Goal: Task Accomplishment & Management: Manage account settings

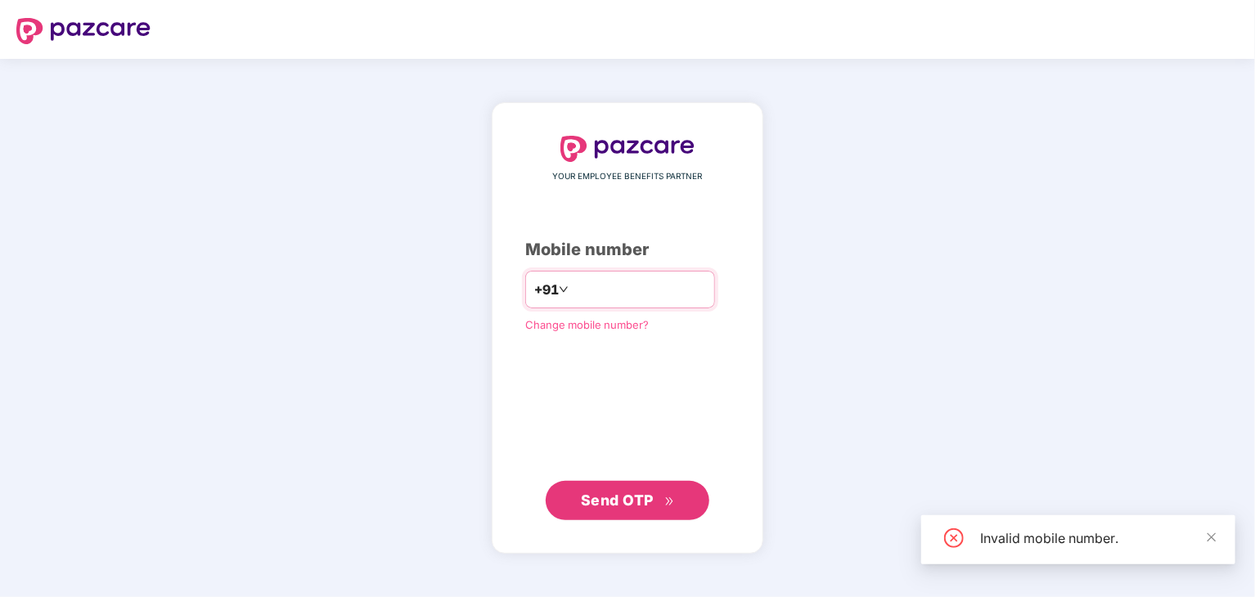
click at [586, 286] on input "*********" at bounding box center [639, 289] width 134 height 26
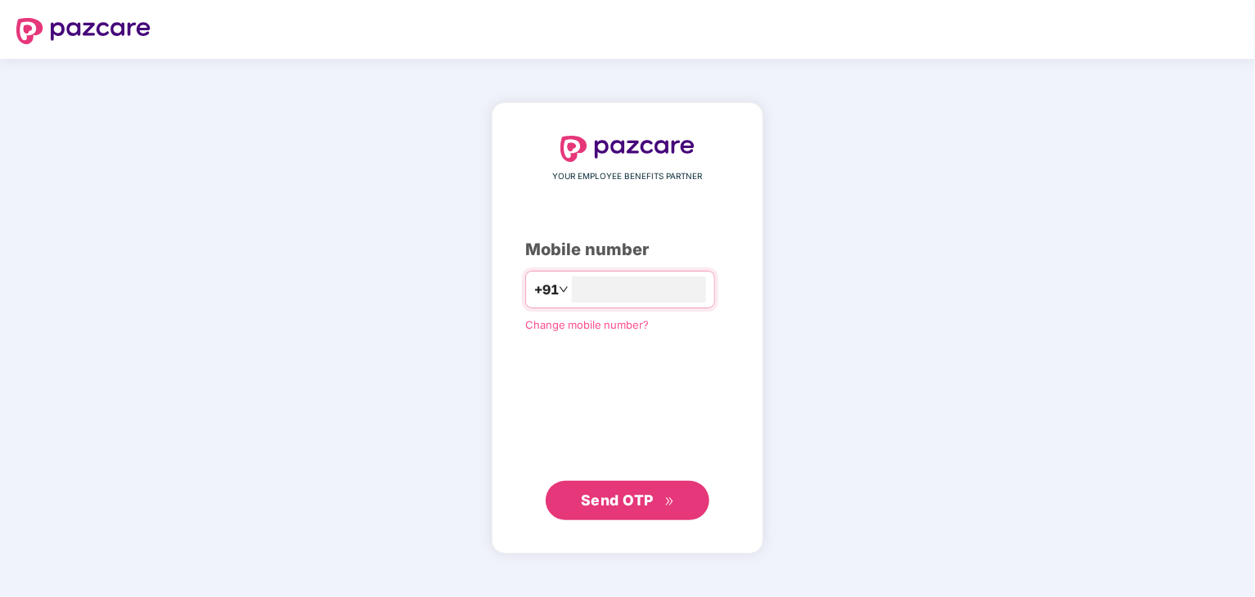
type input "**********"
click at [661, 505] on span "Send OTP" at bounding box center [628, 499] width 94 height 23
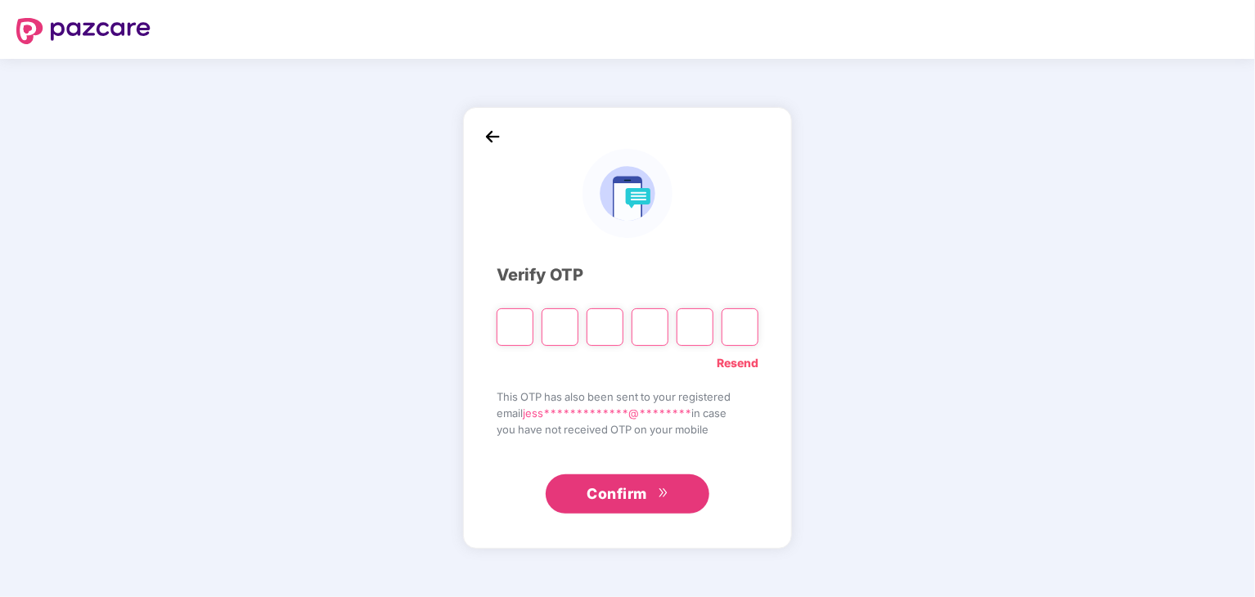
paste input "*"
type input "*"
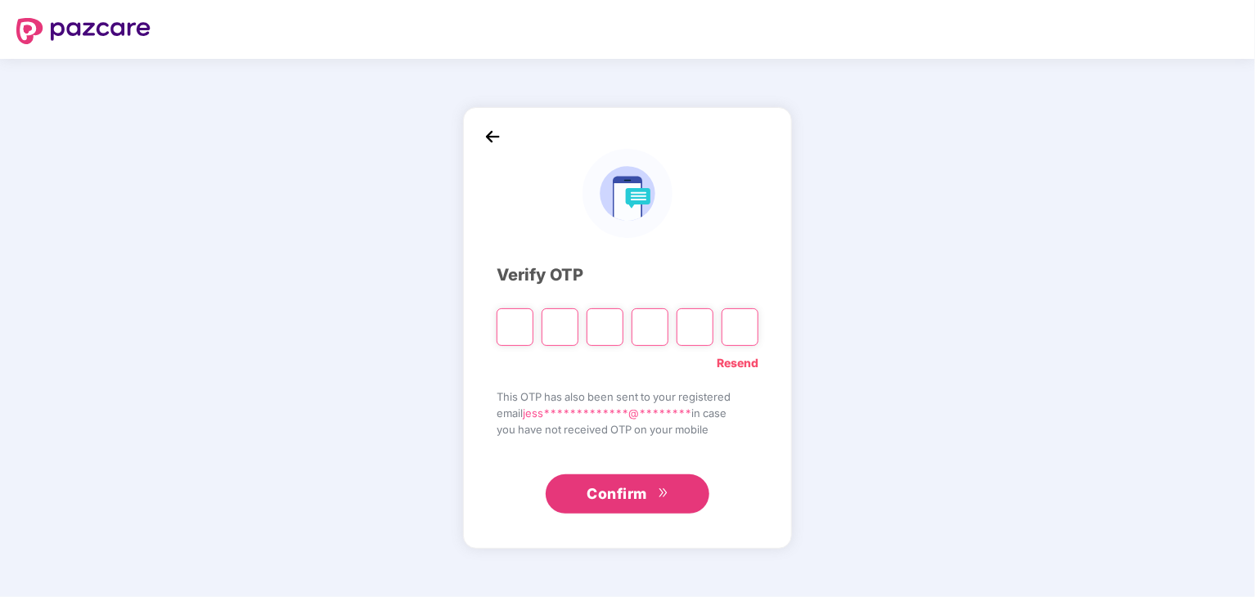
type input "*"
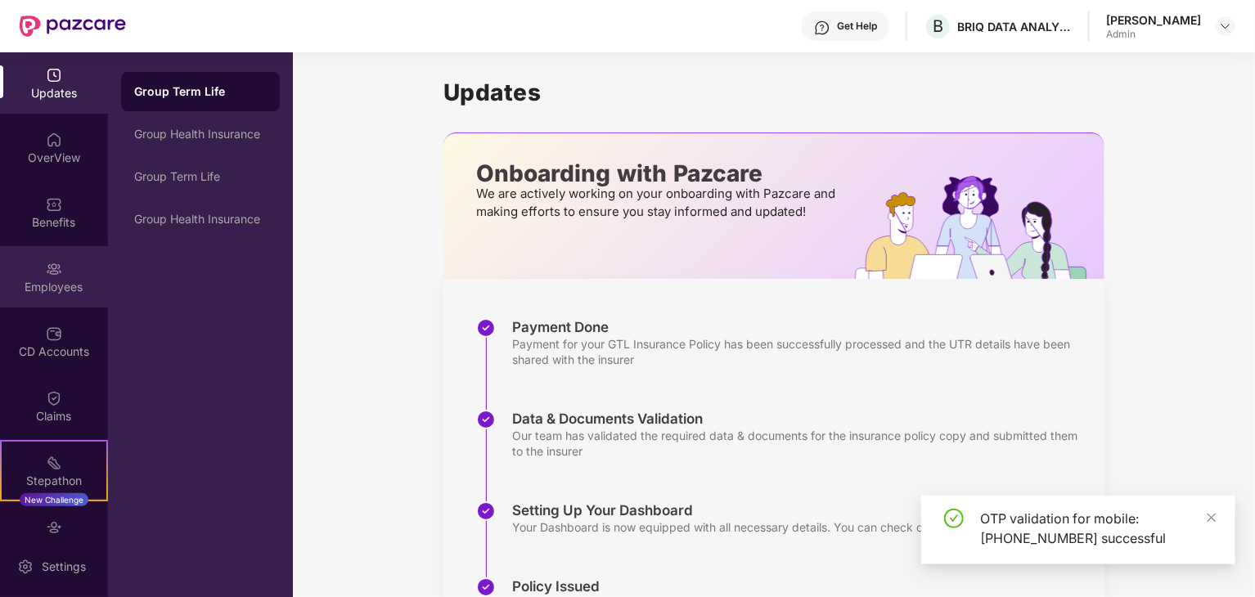
click at [46, 297] on div "Employees" at bounding box center [54, 276] width 108 height 61
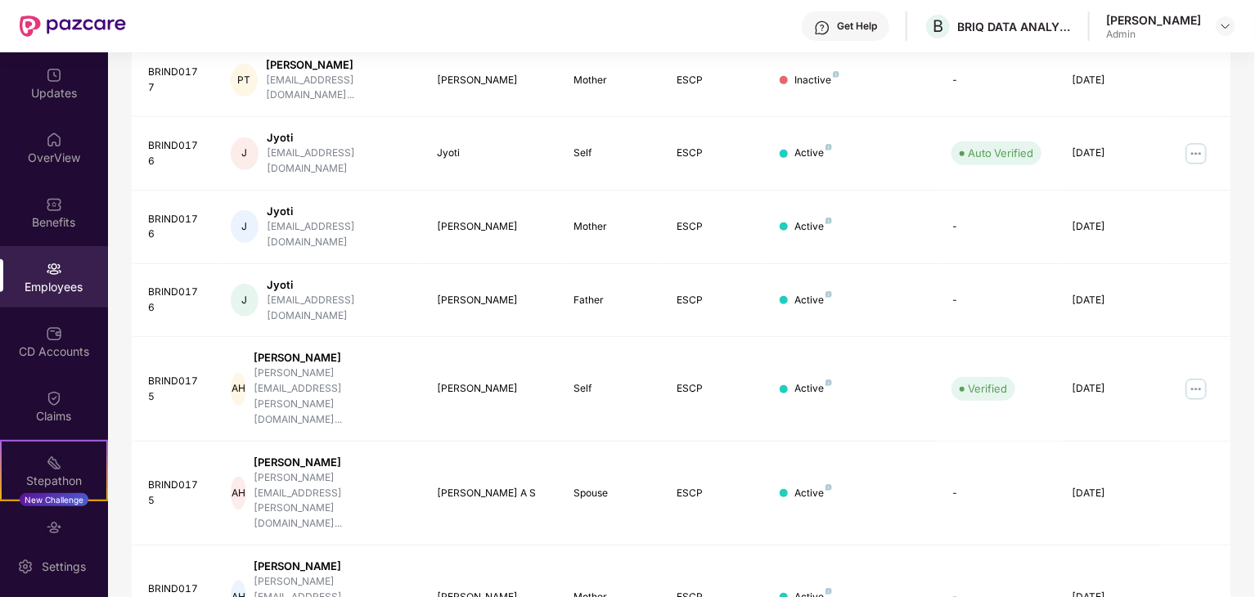
scroll to position [406, 0]
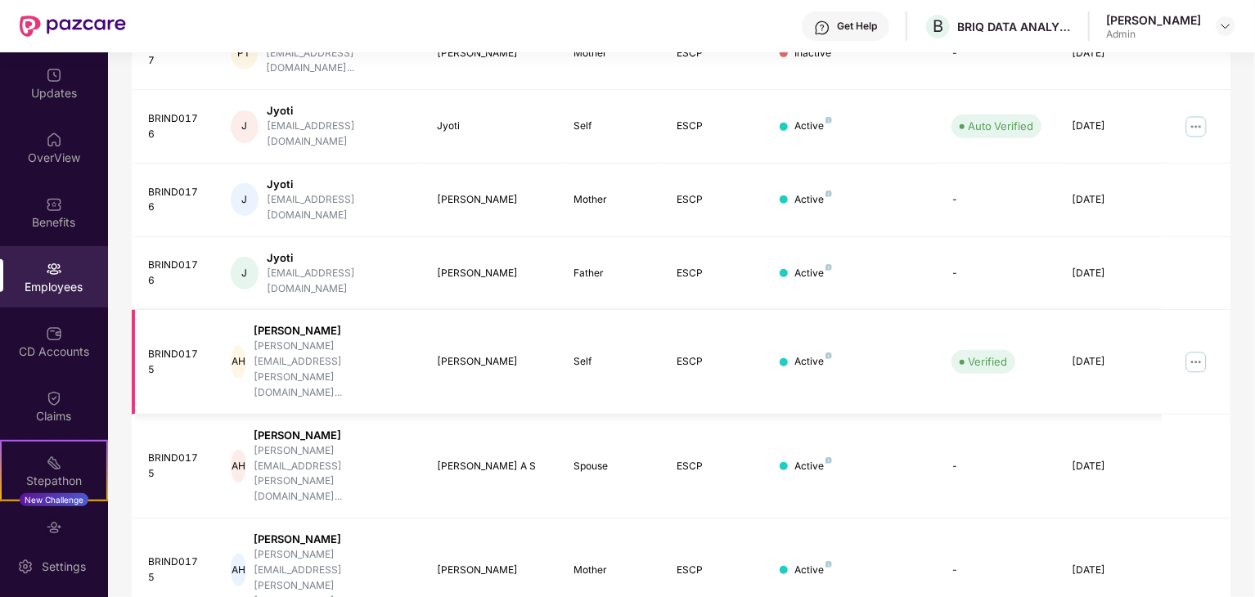
click at [1195, 349] on img at bounding box center [1196, 362] width 26 height 26
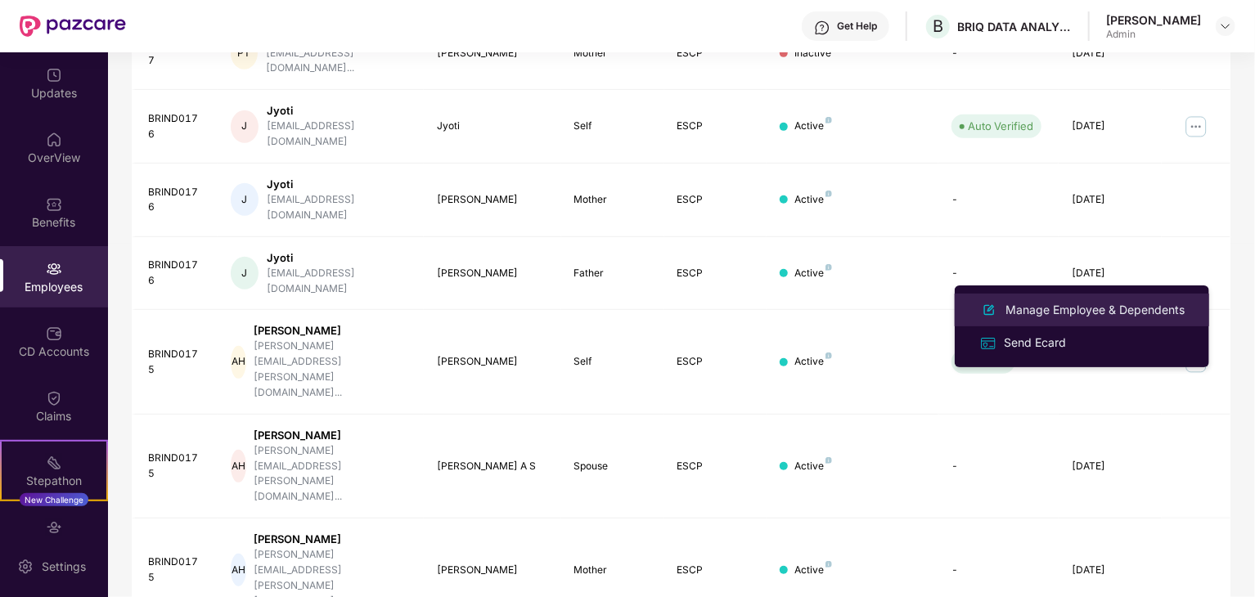
click at [1129, 301] on div "Manage Employee & Dependents" at bounding box center [1095, 310] width 186 height 18
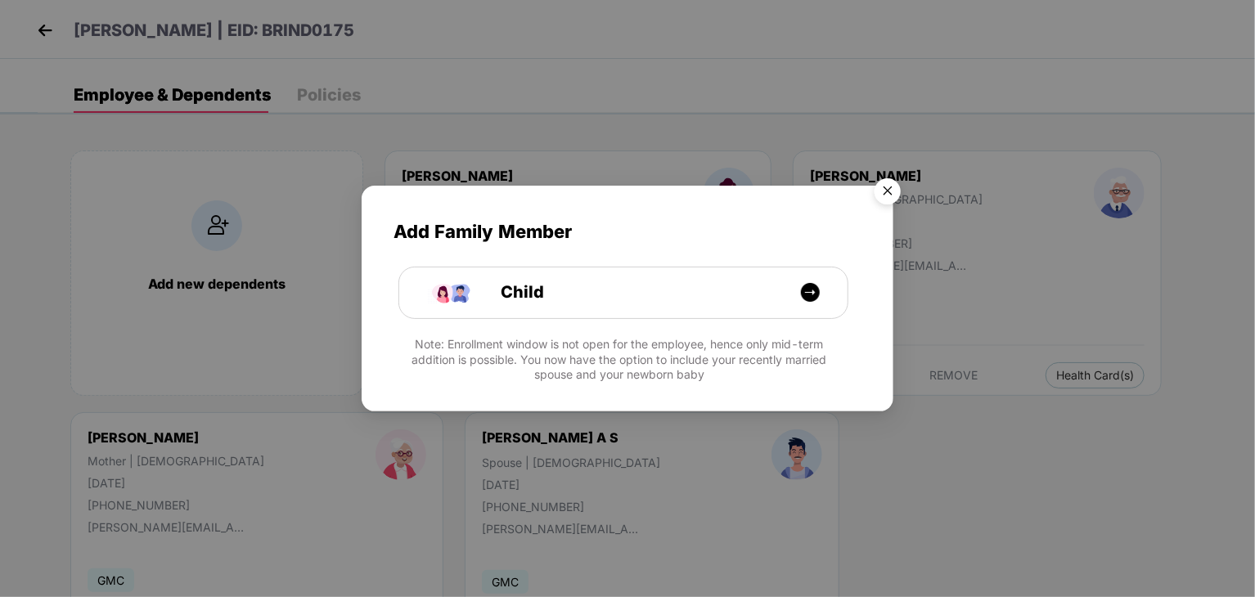
click at [891, 187] on img "Close" at bounding box center [887, 194] width 46 height 46
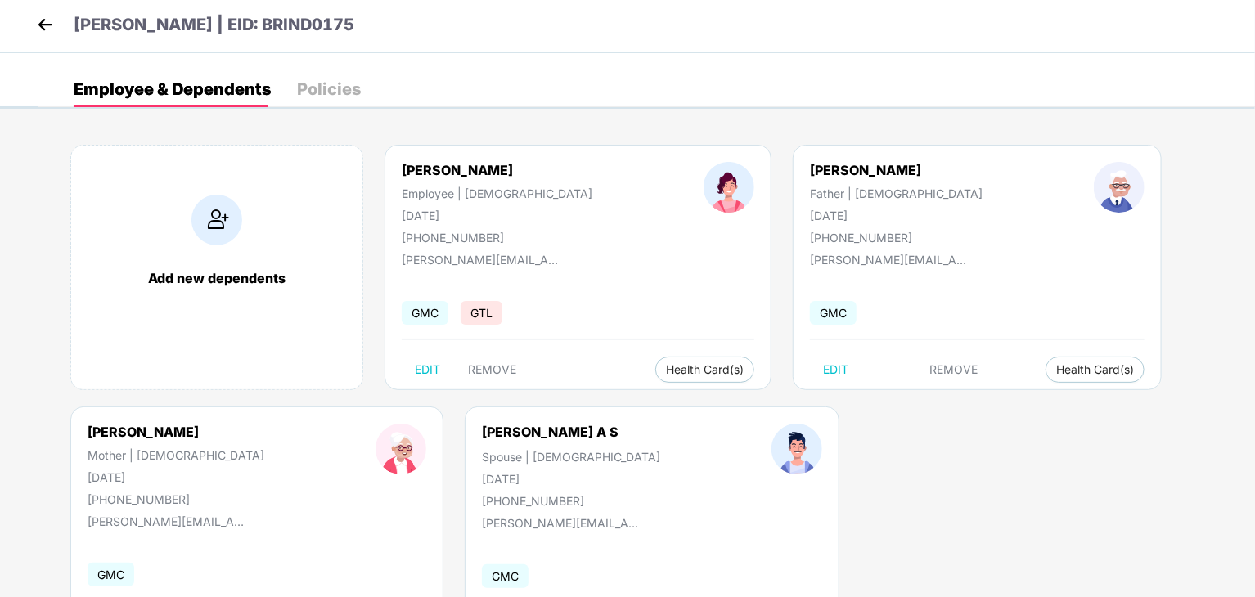
scroll to position [0, 0]
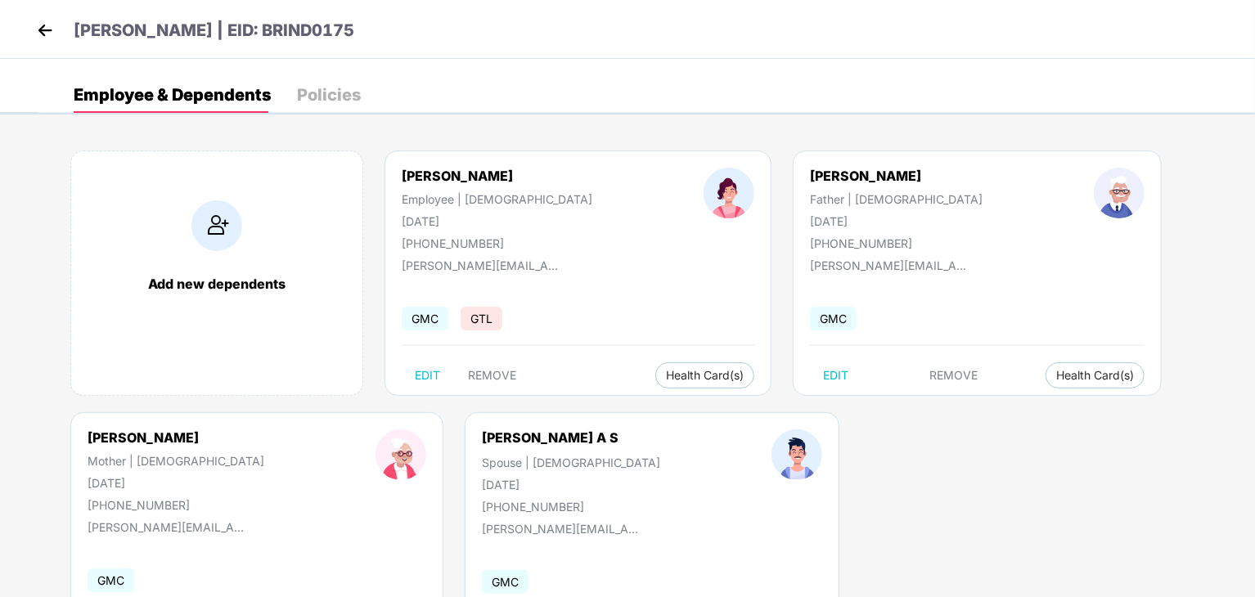
click at [55, 29] on img at bounding box center [45, 30] width 25 height 25
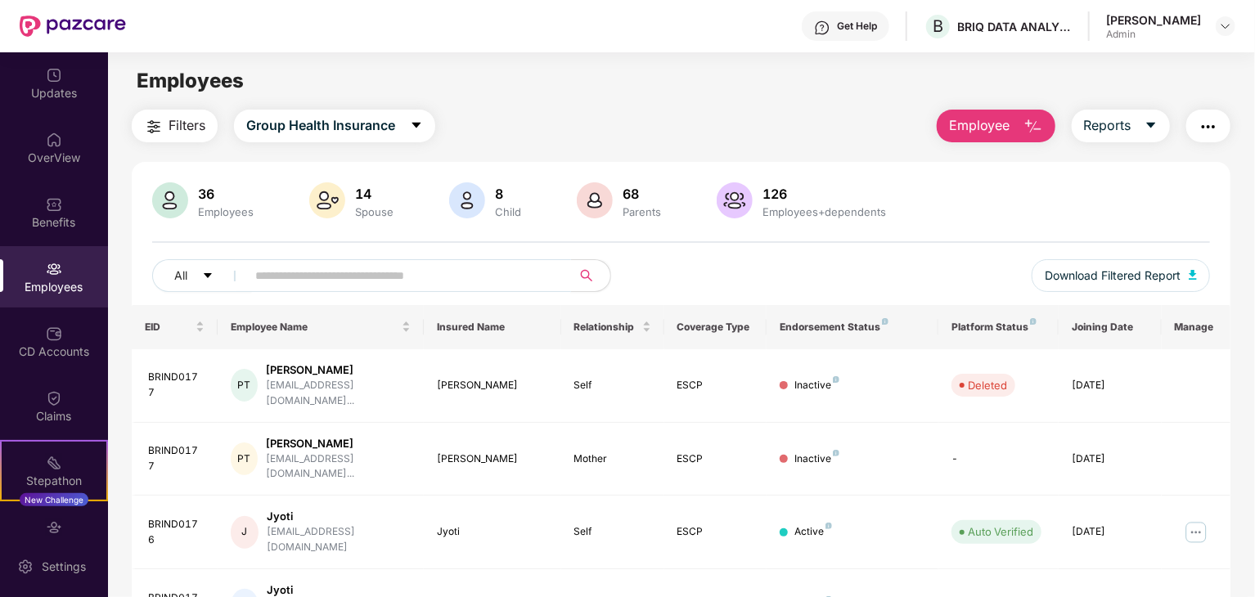
click at [327, 273] on input "text" at bounding box center [402, 275] width 294 height 25
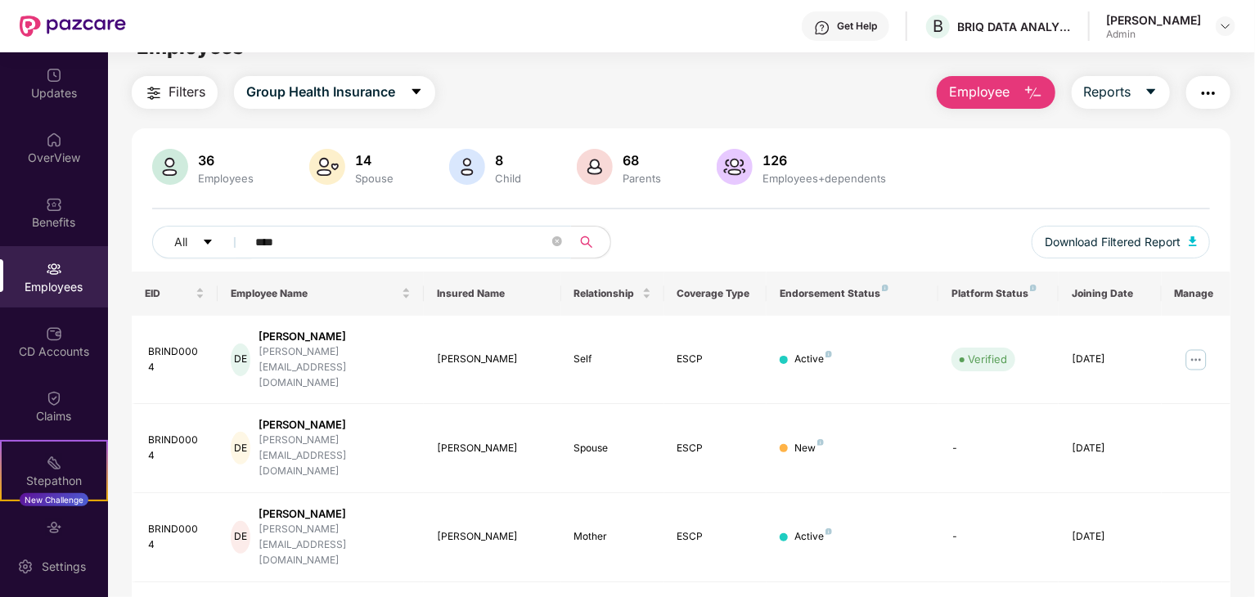
scroll to position [52, 0]
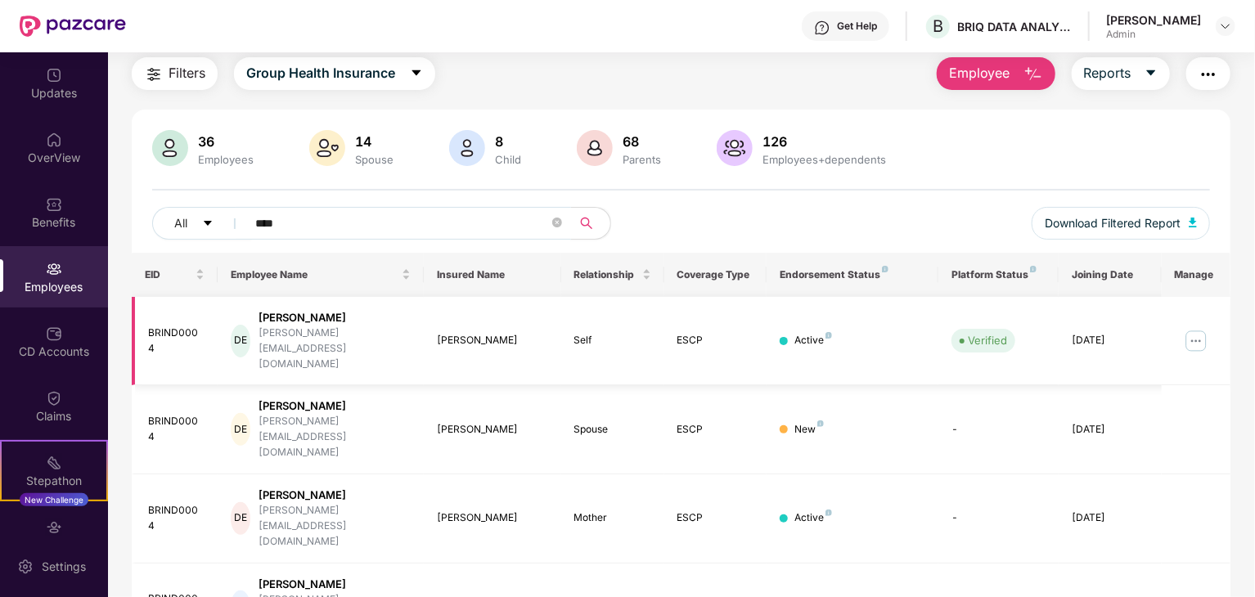
type input "****"
click at [1192, 328] on img at bounding box center [1196, 341] width 26 height 26
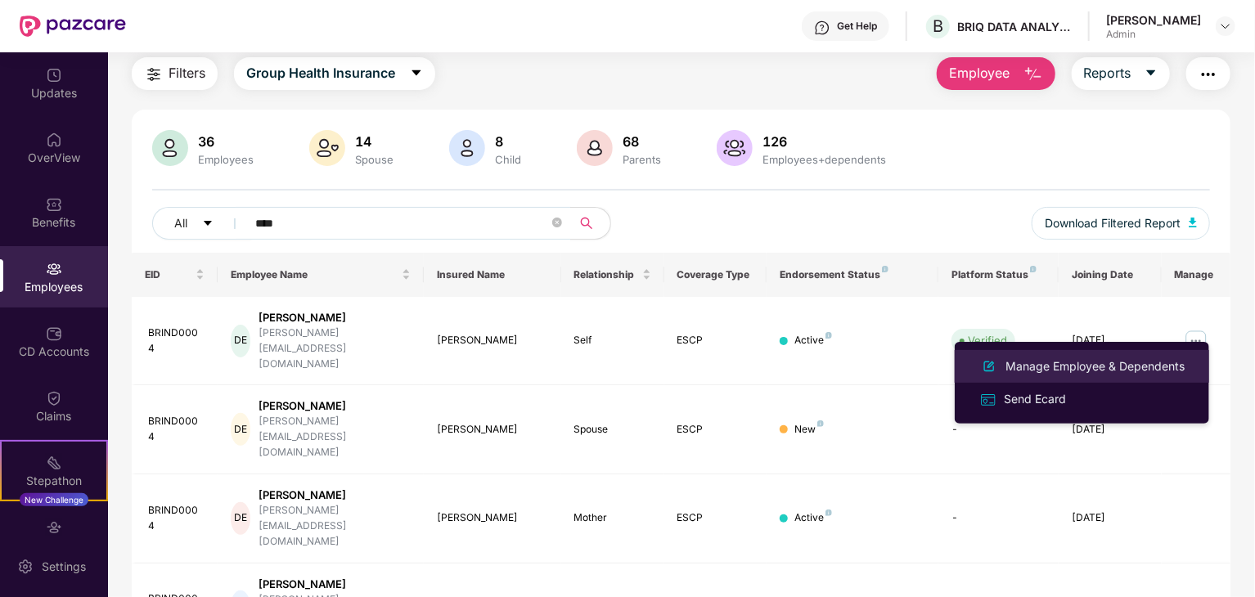
click at [1083, 360] on div "Manage Employee & Dependents" at bounding box center [1095, 366] width 186 height 18
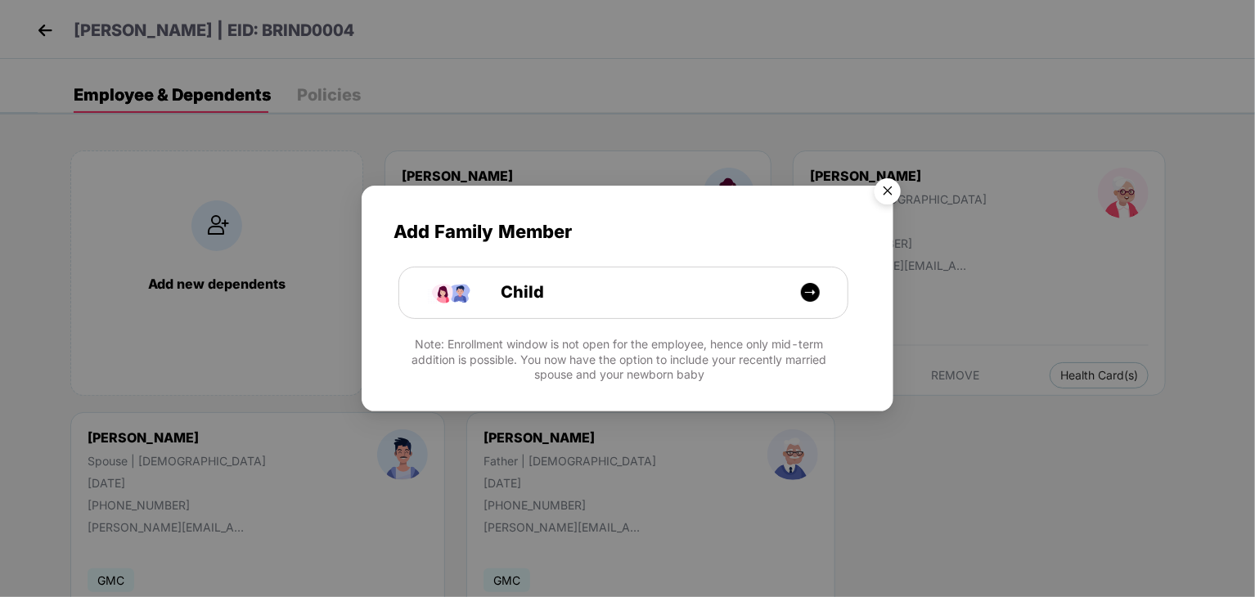
click at [890, 187] on img "Close" at bounding box center [887, 194] width 46 height 46
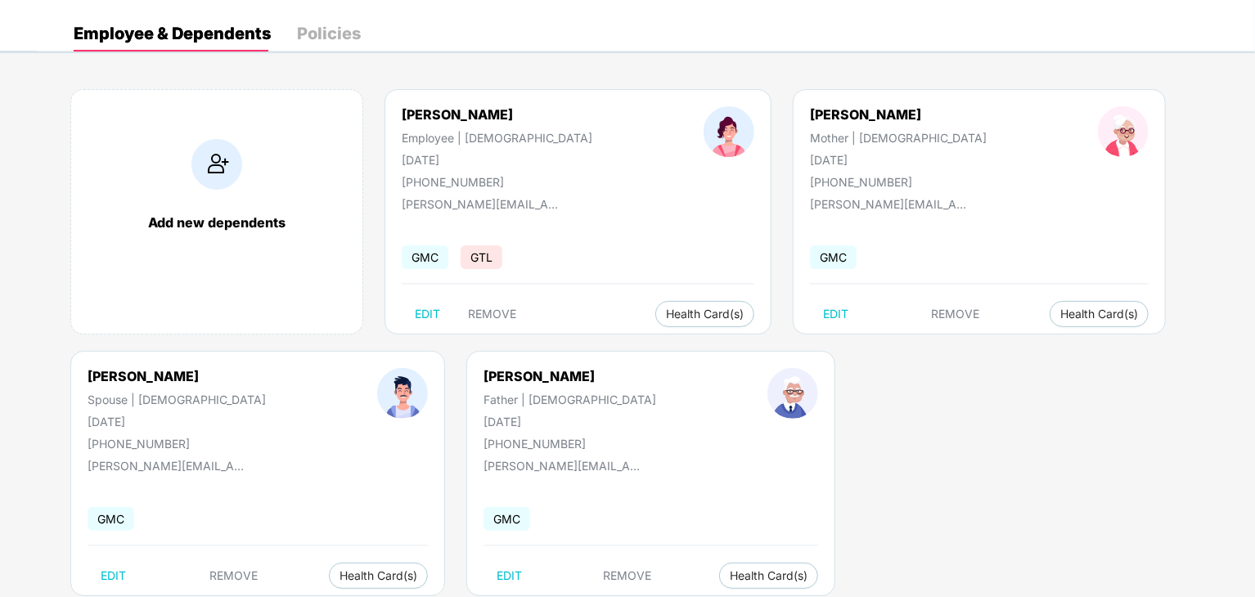
scroll to position [0, 0]
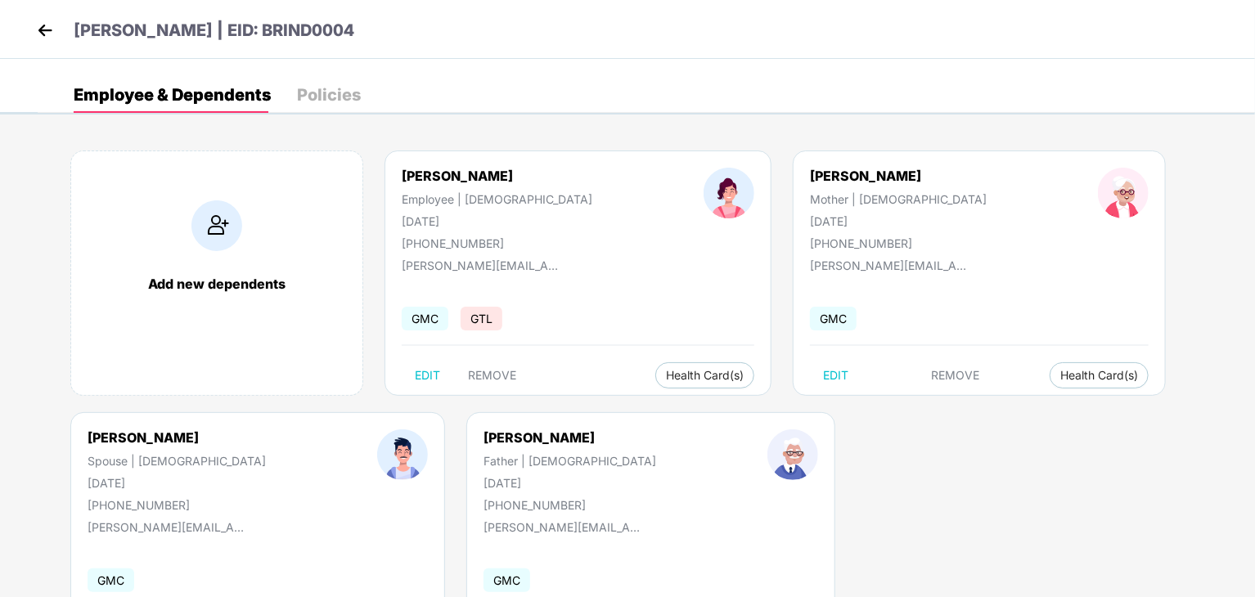
click at [33, 36] on img at bounding box center [45, 30] width 25 height 25
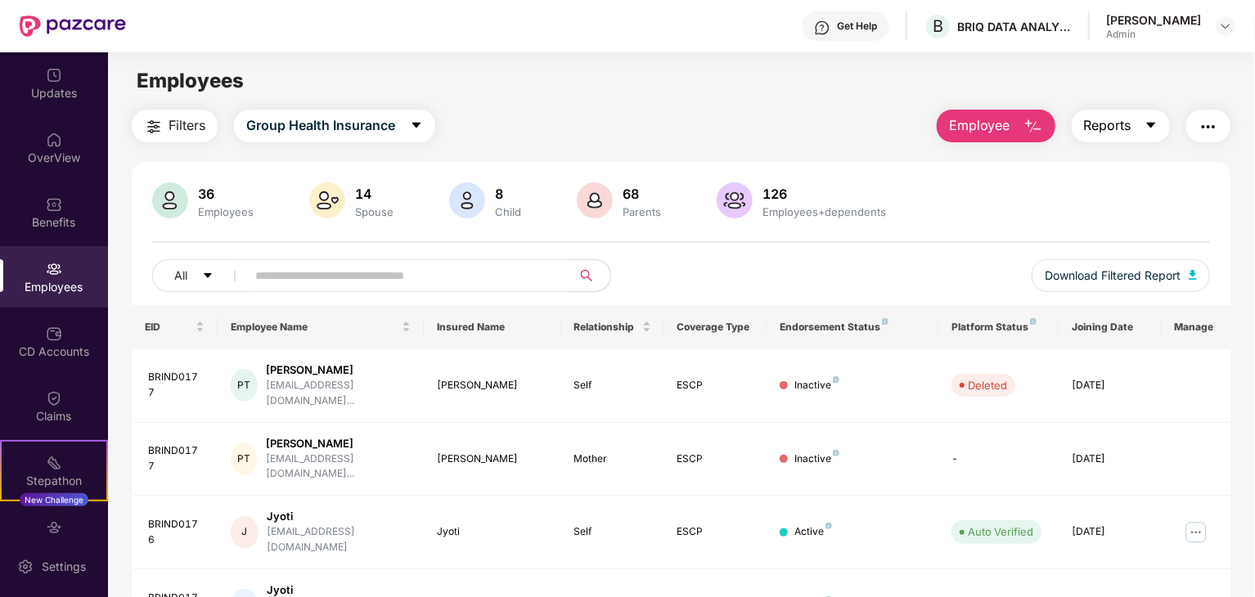
click at [1112, 126] on span "Reports" at bounding box center [1107, 125] width 47 height 20
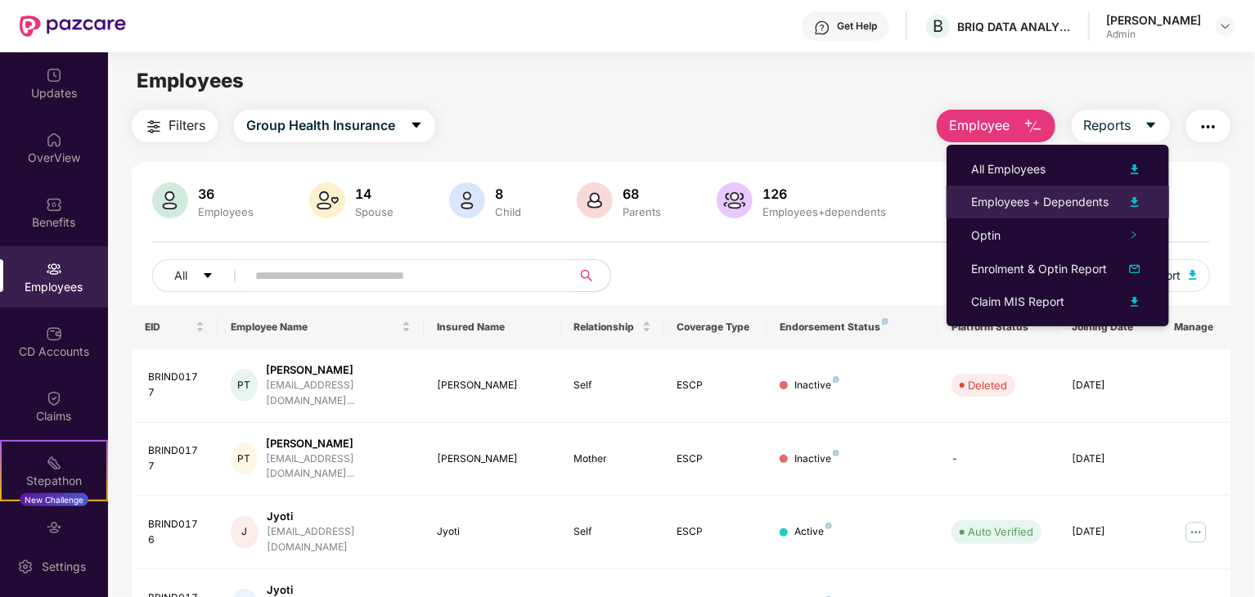
click at [1087, 204] on div "Employees + Dependents" at bounding box center [1039, 202] width 137 height 18
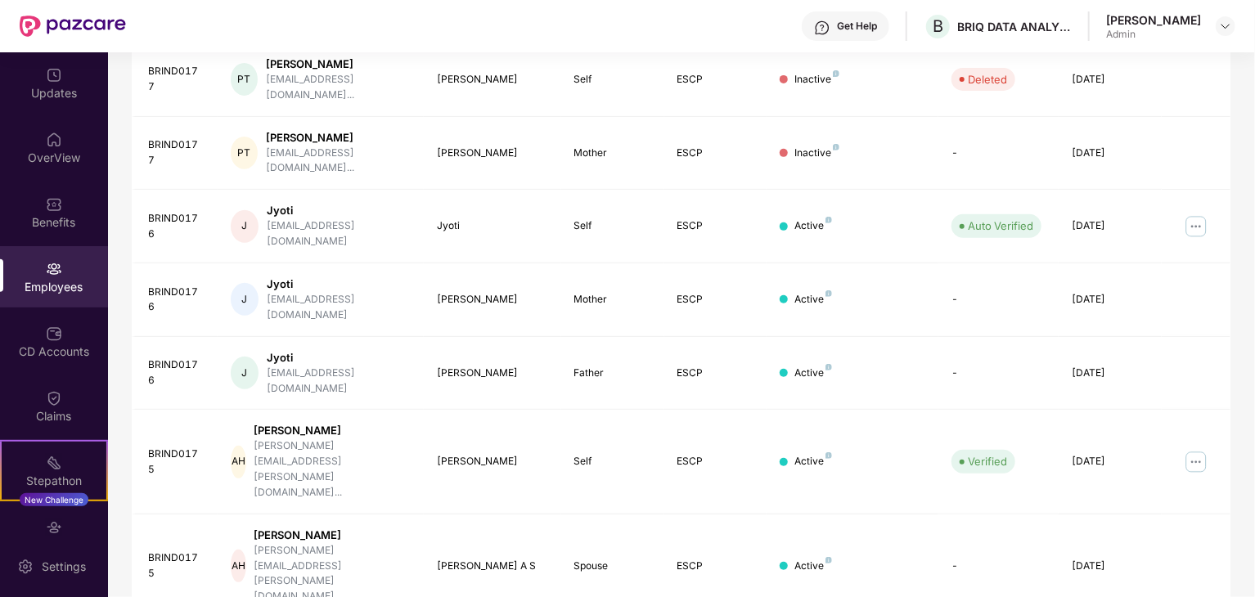
scroll to position [406, 0]
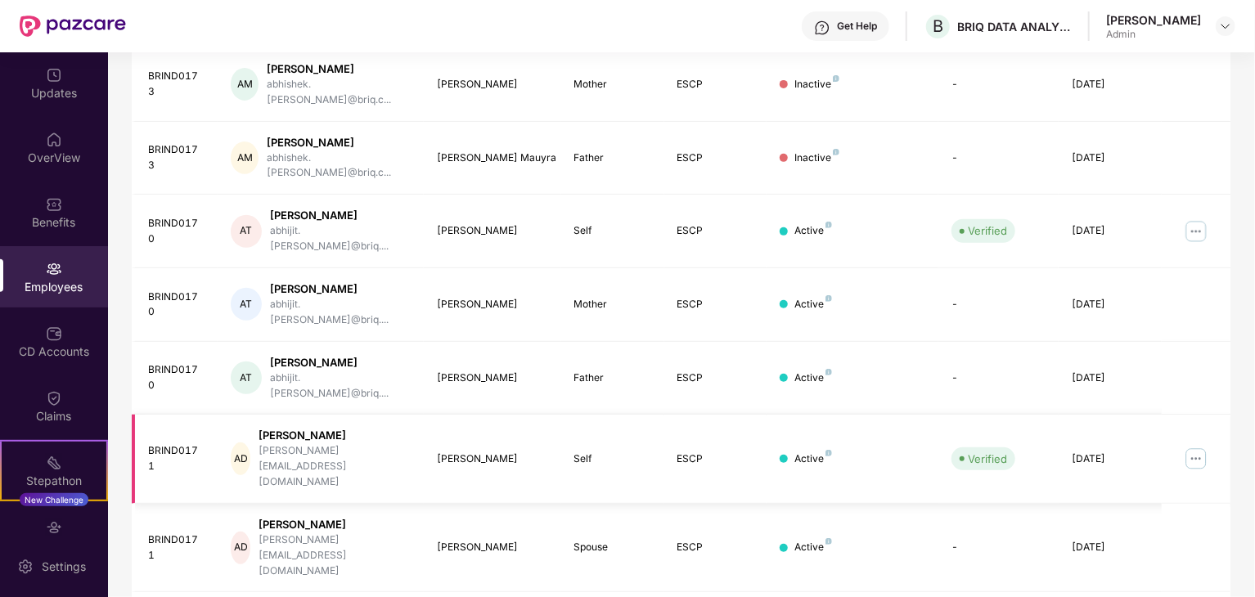
scroll to position [242, 0]
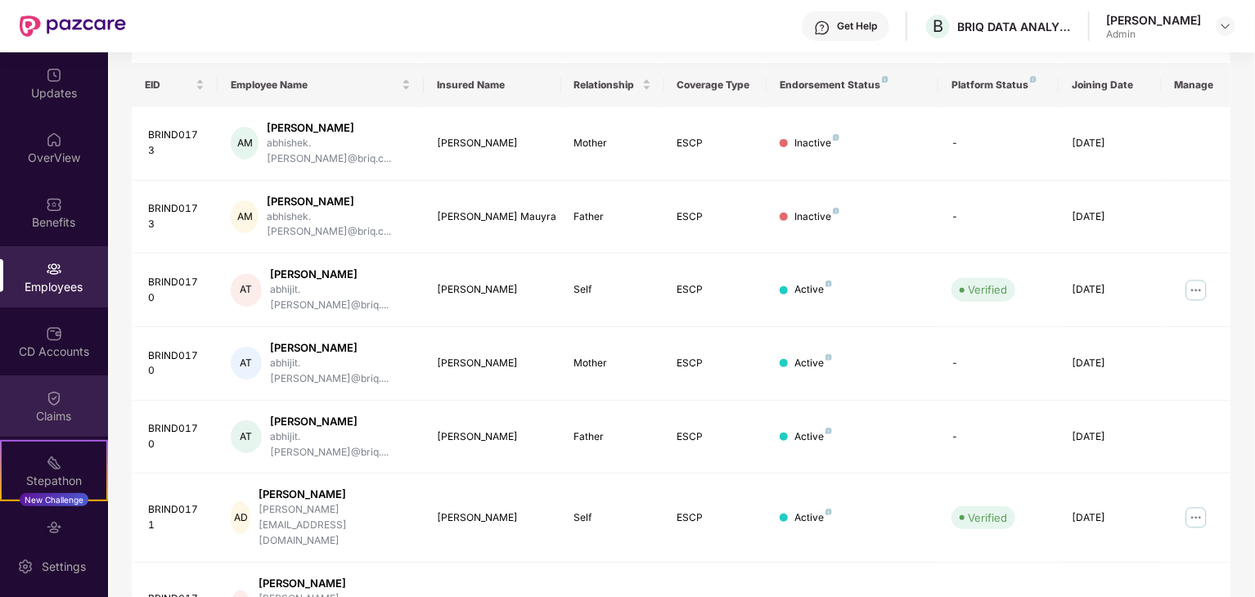
click at [64, 397] on div "Claims" at bounding box center [54, 405] width 108 height 61
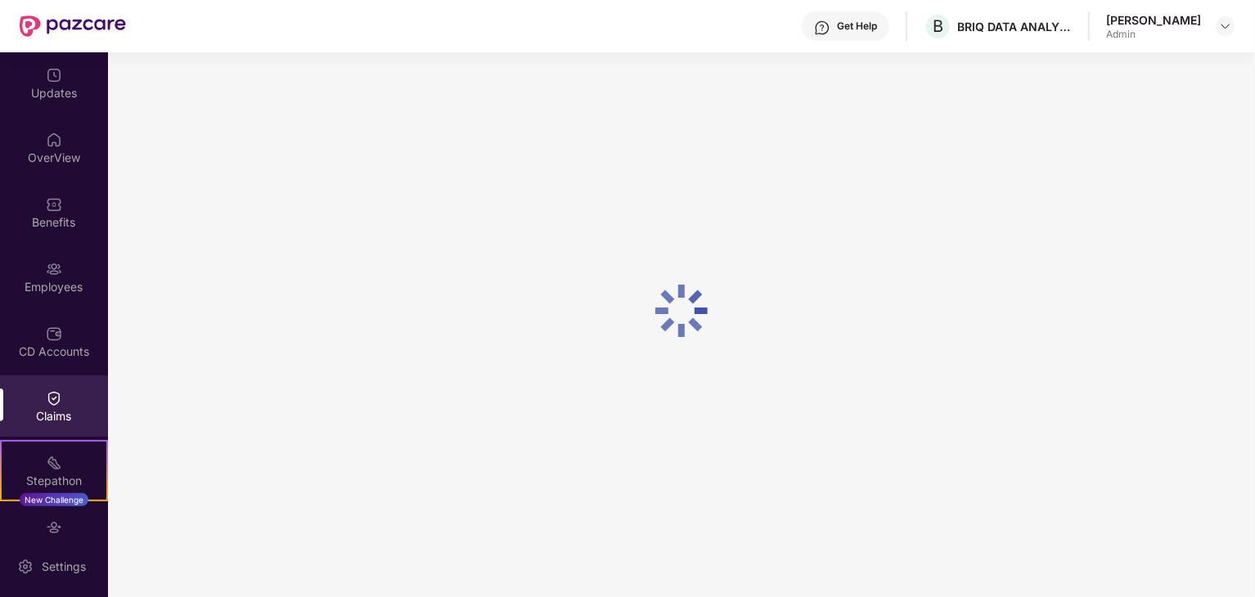
scroll to position [0, 0]
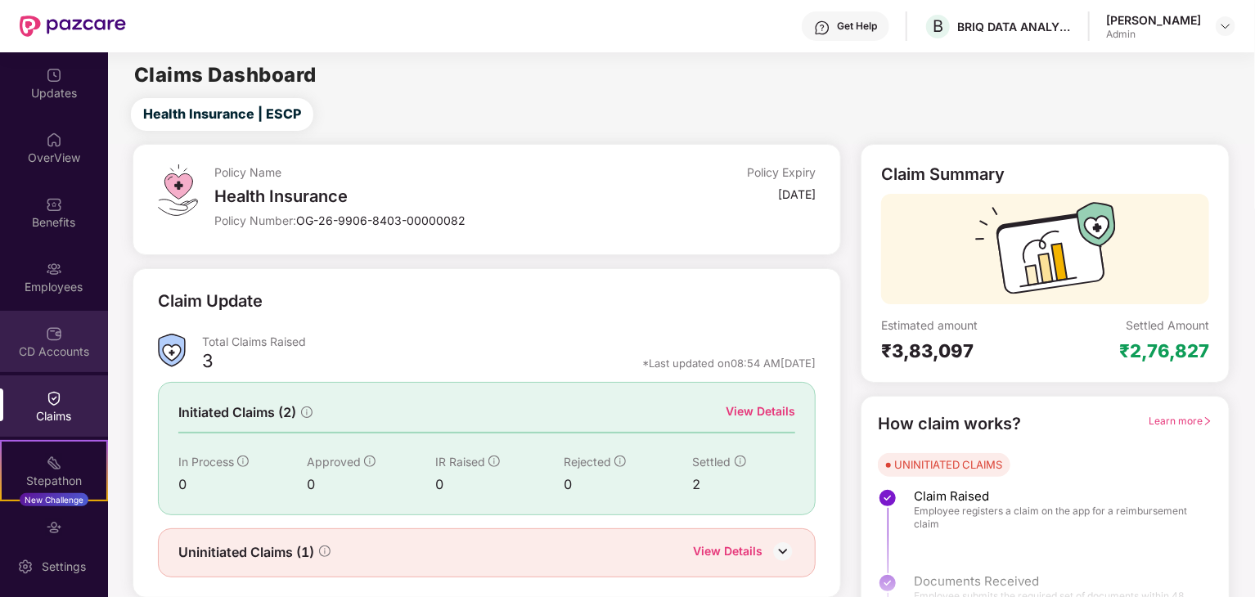
click at [46, 326] on img at bounding box center [54, 334] width 16 height 16
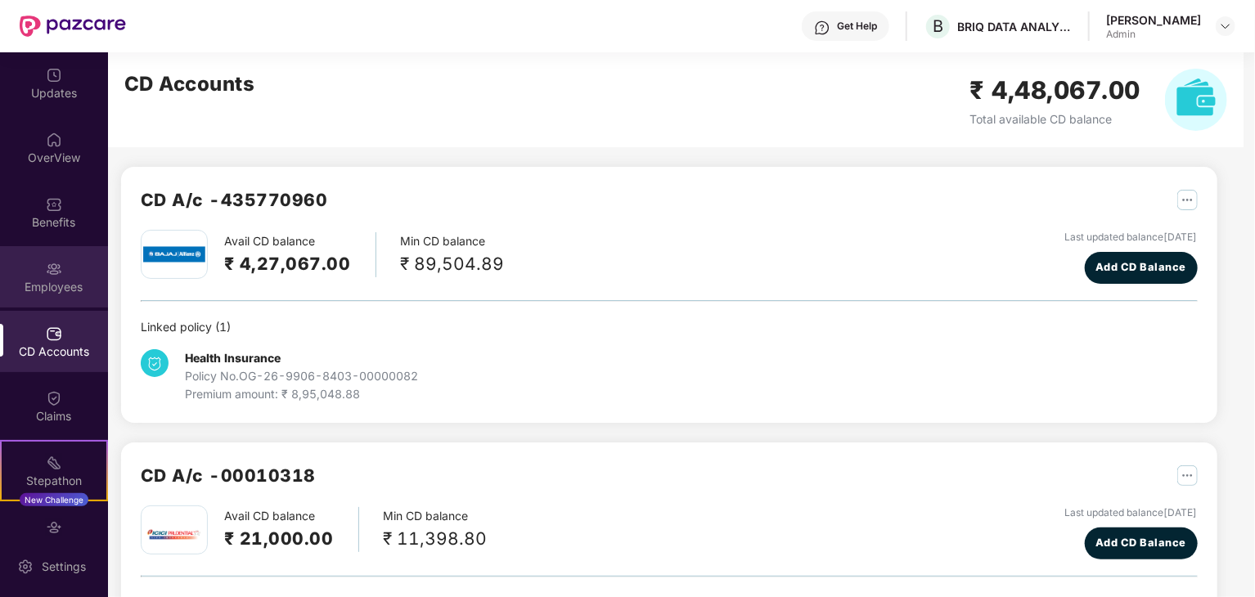
click at [56, 264] on img at bounding box center [54, 269] width 16 height 16
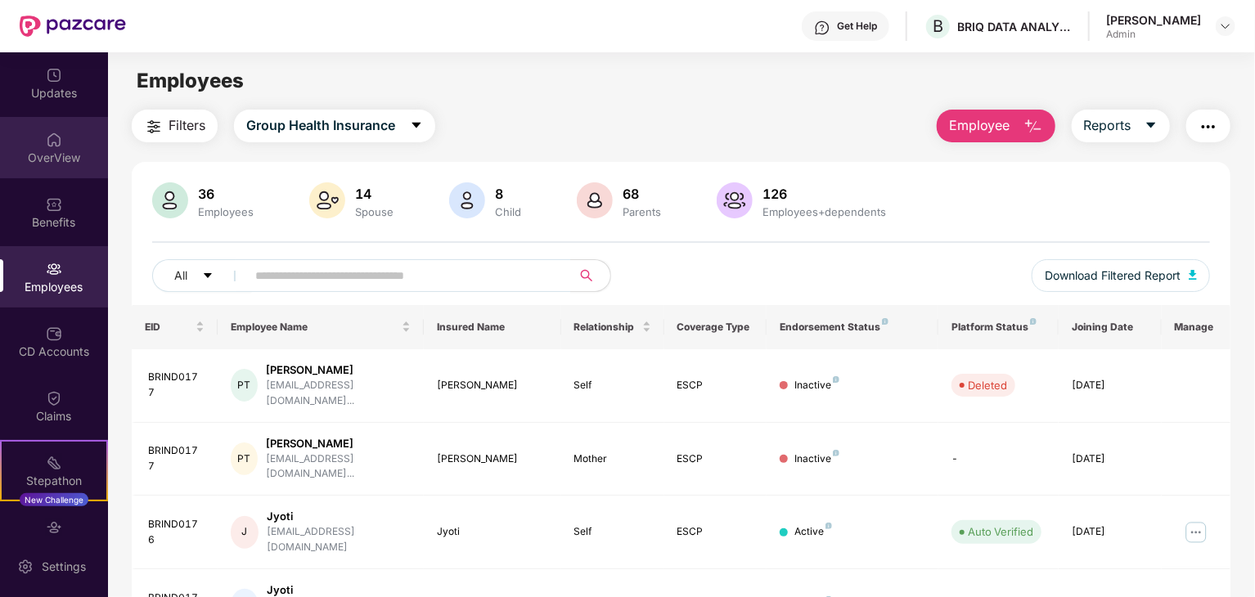
click at [56, 158] on div "OverView" at bounding box center [54, 158] width 108 height 16
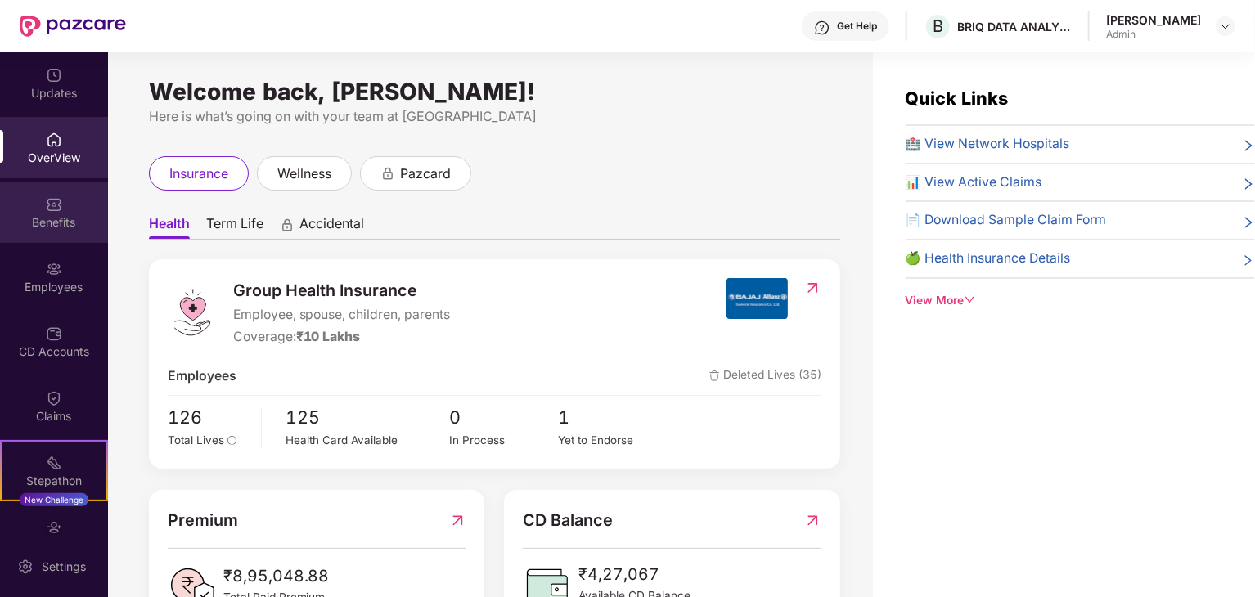
click at [35, 221] on div "Benefits" at bounding box center [54, 222] width 108 height 16
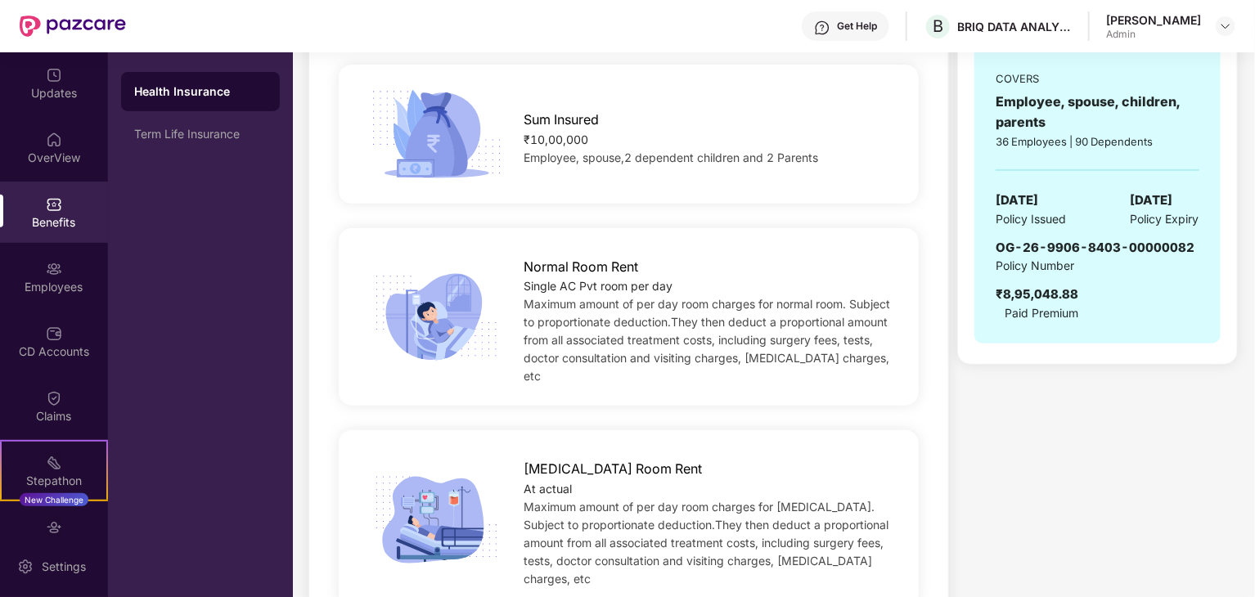
scroll to position [654, 0]
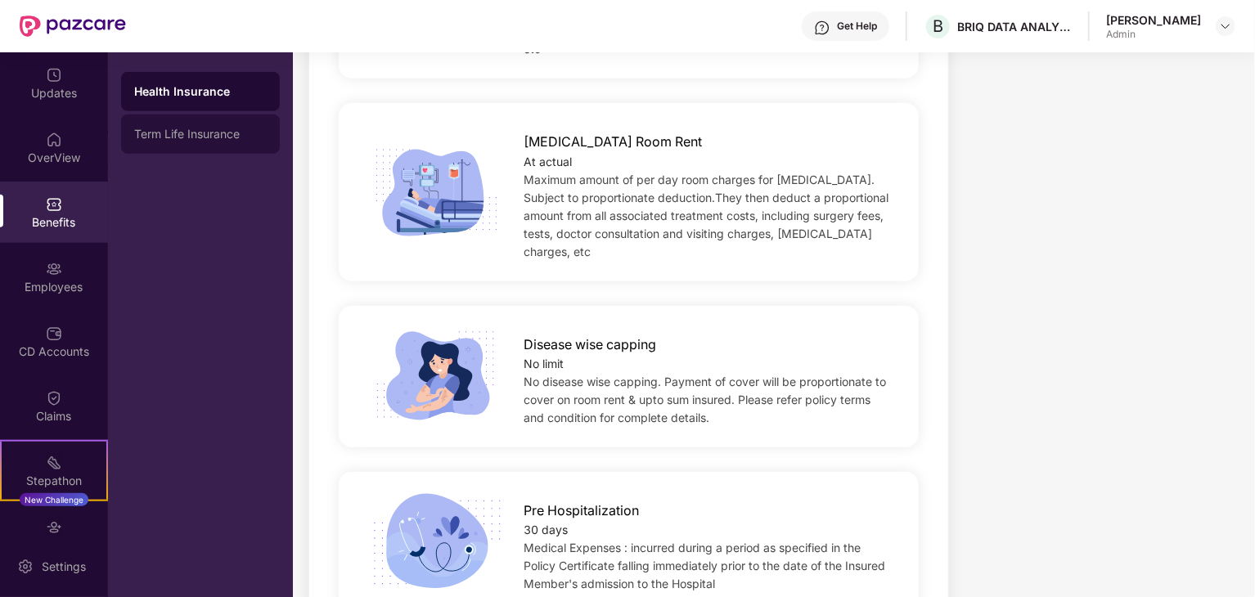
click at [202, 142] on div "Term Life Insurance" at bounding box center [200, 134] width 159 height 39
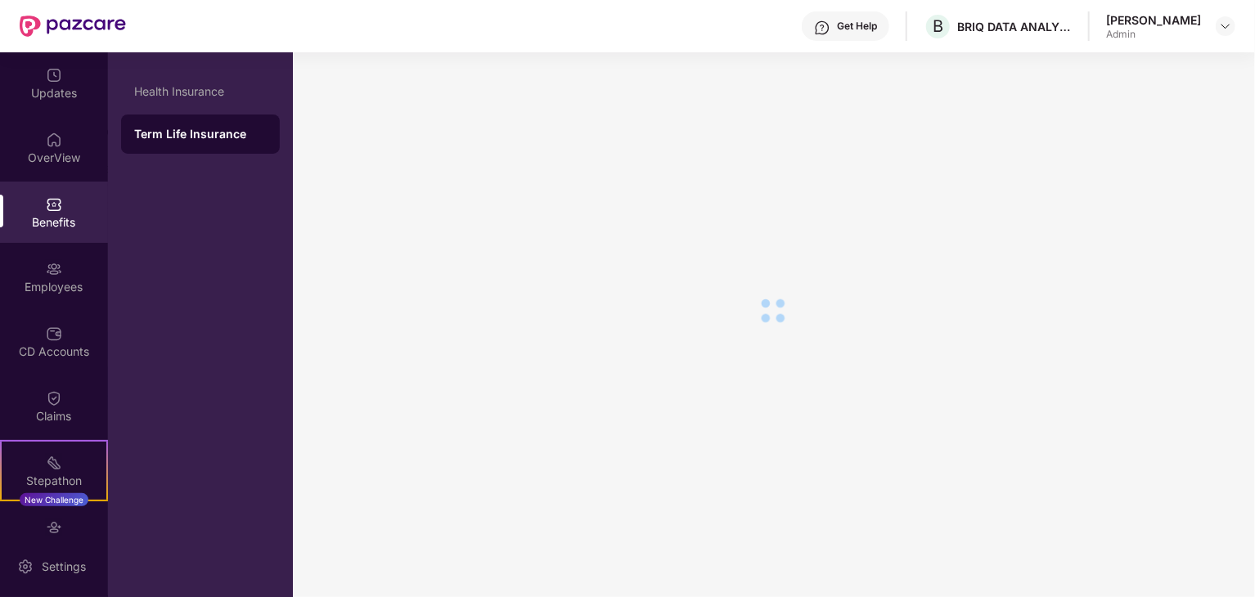
scroll to position [39, 0]
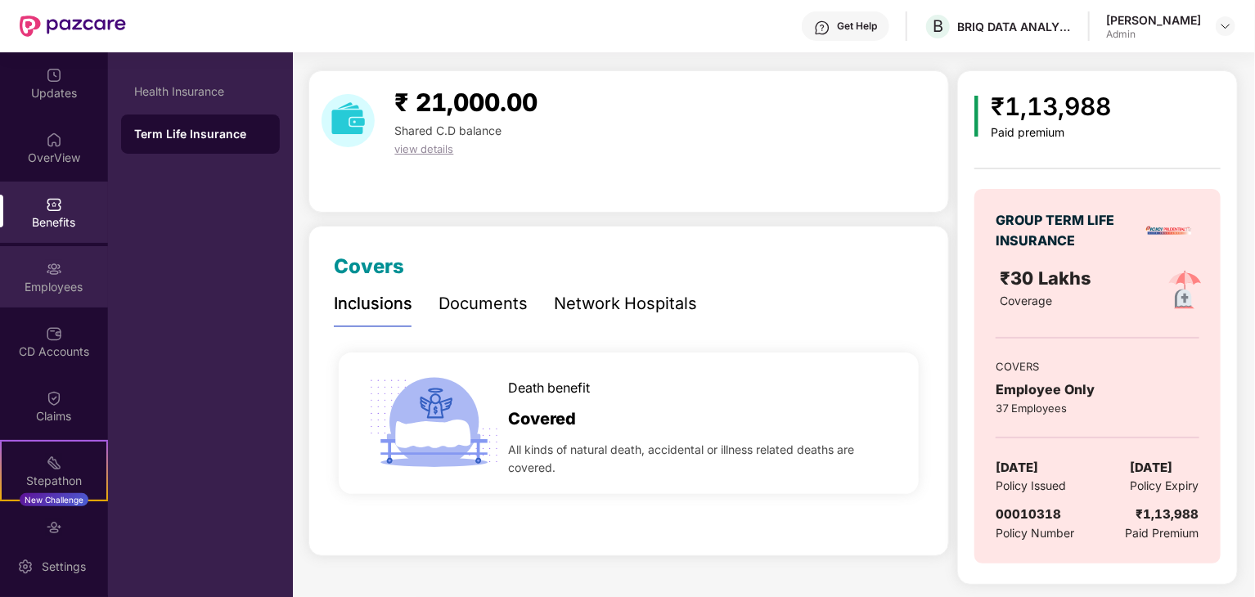
click at [31, 272] on div "Employees" at bounding box center [54, 276] width 108 height 61
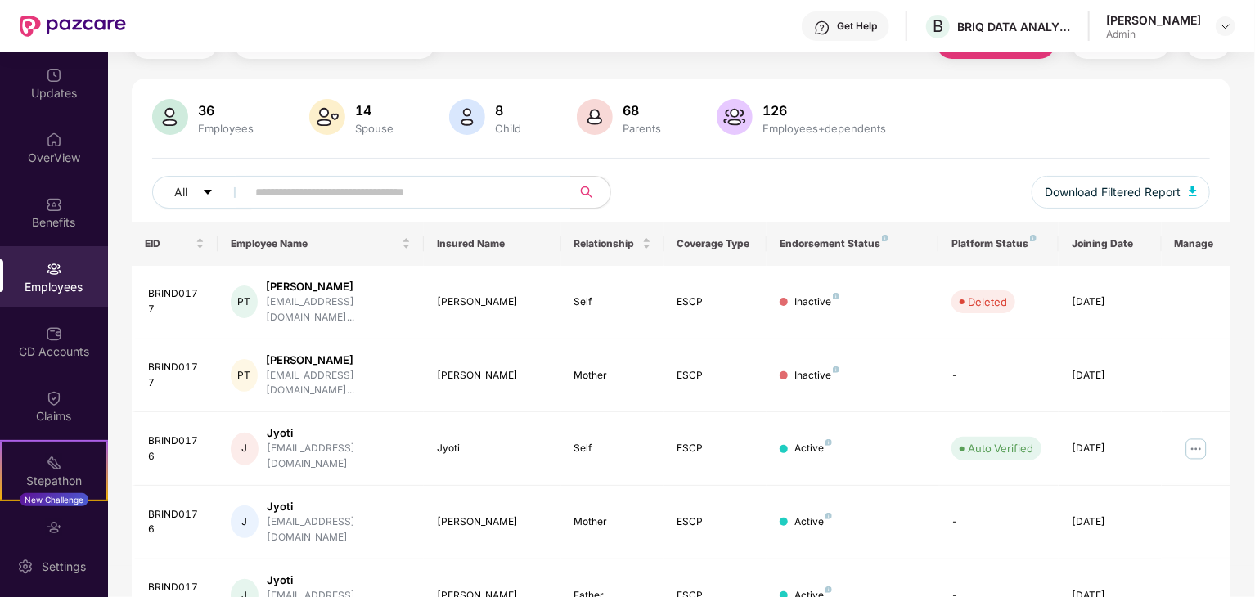
scroll to position [406, 0]
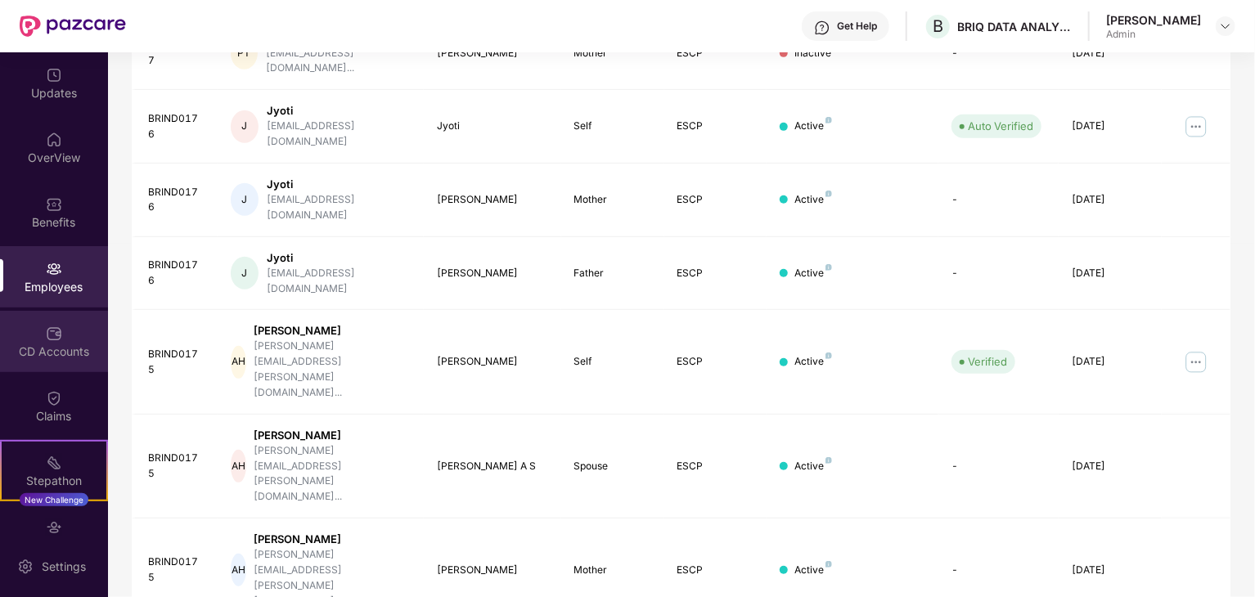
click at [52, 337] on img at bounding box center [54, 334] width 16 height 16
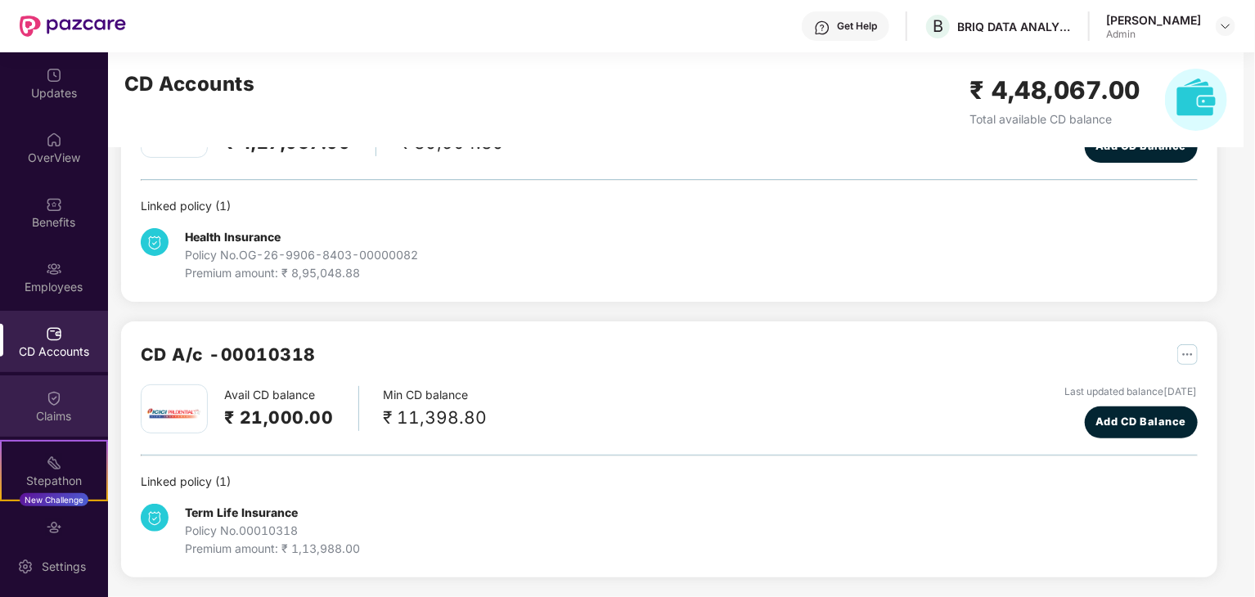
scroll to position [120, 0]
click at [42, 410] on div "Claims" at bounding box center [54, 416] width 108 height 16
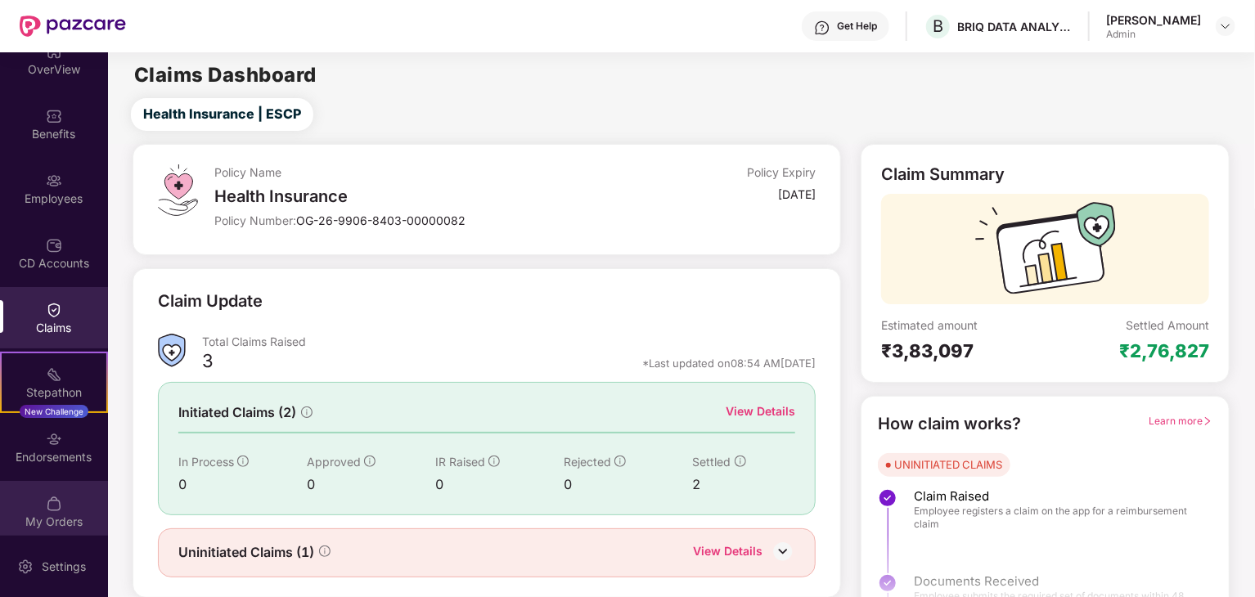
scroll to position [98, 0]
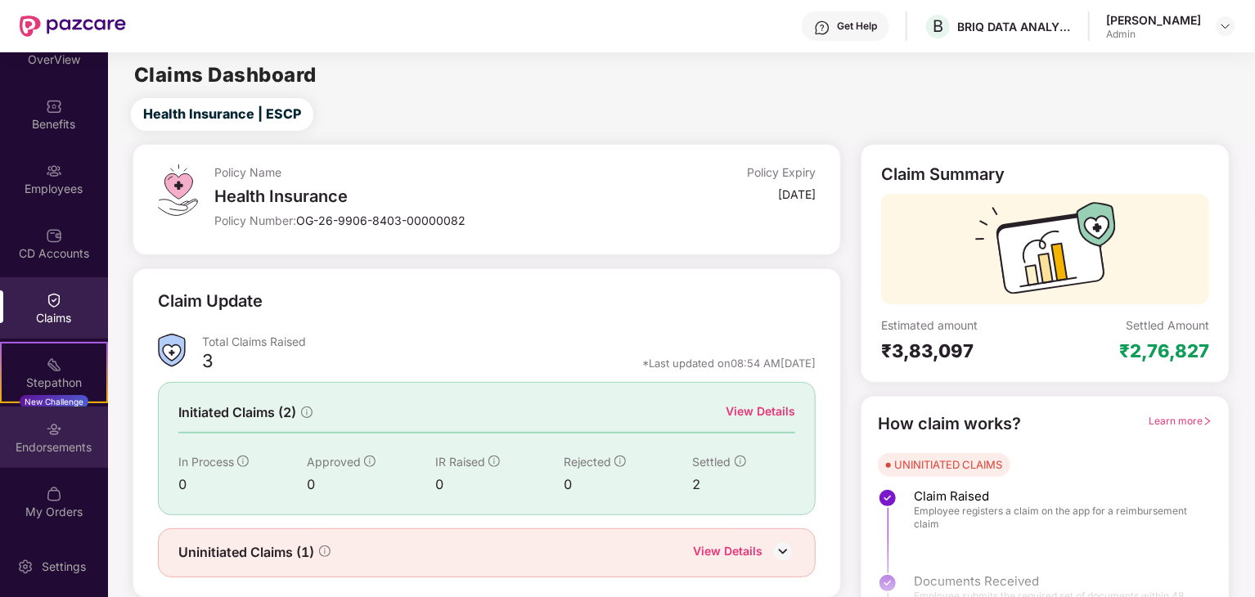
click at [64, 436] on div "Endorsements" at bounding box center [54, 436] width 108 height 61
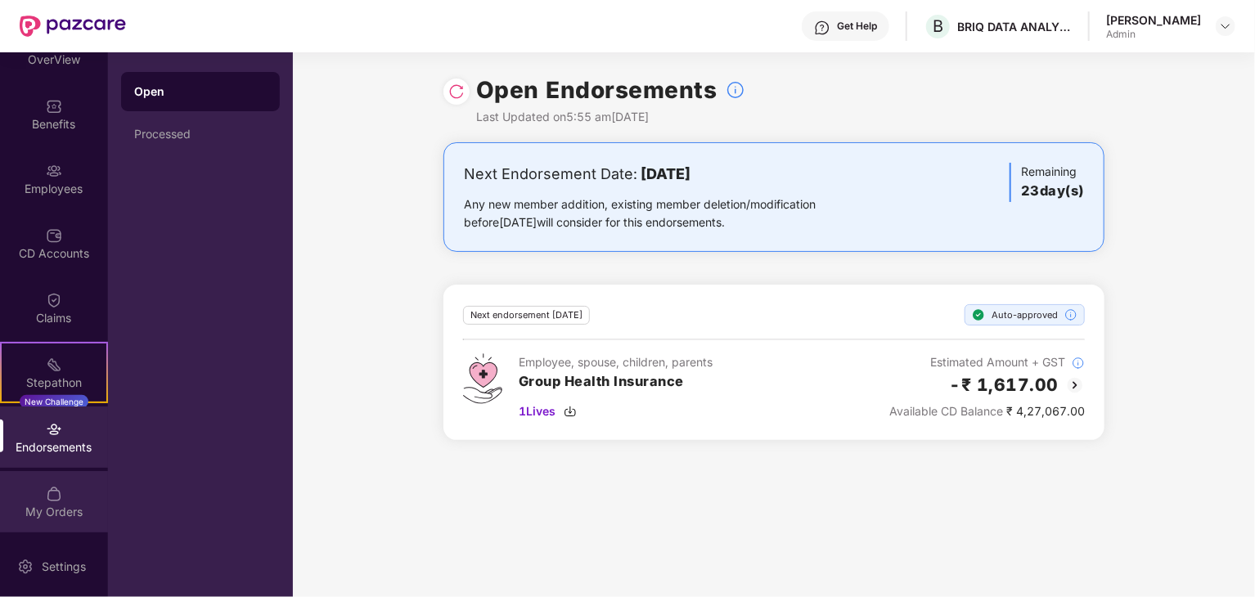
click at [67, 499] on div "My Orders" at bounding box center [54, 501] width 108 height 61
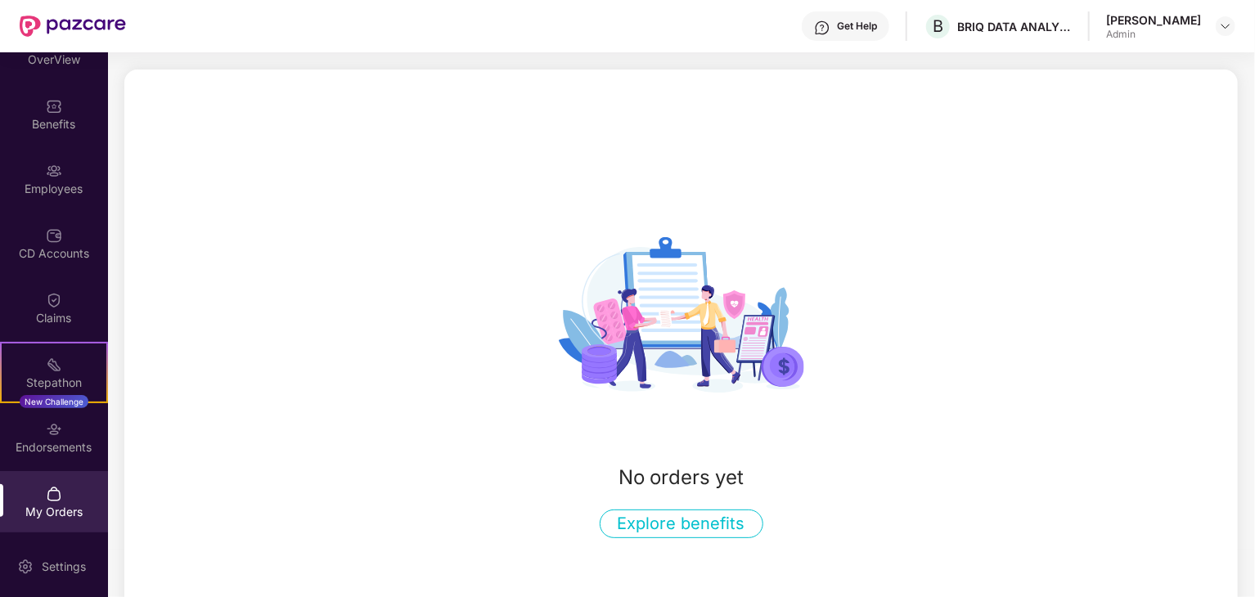
scroll to position [106, 0]
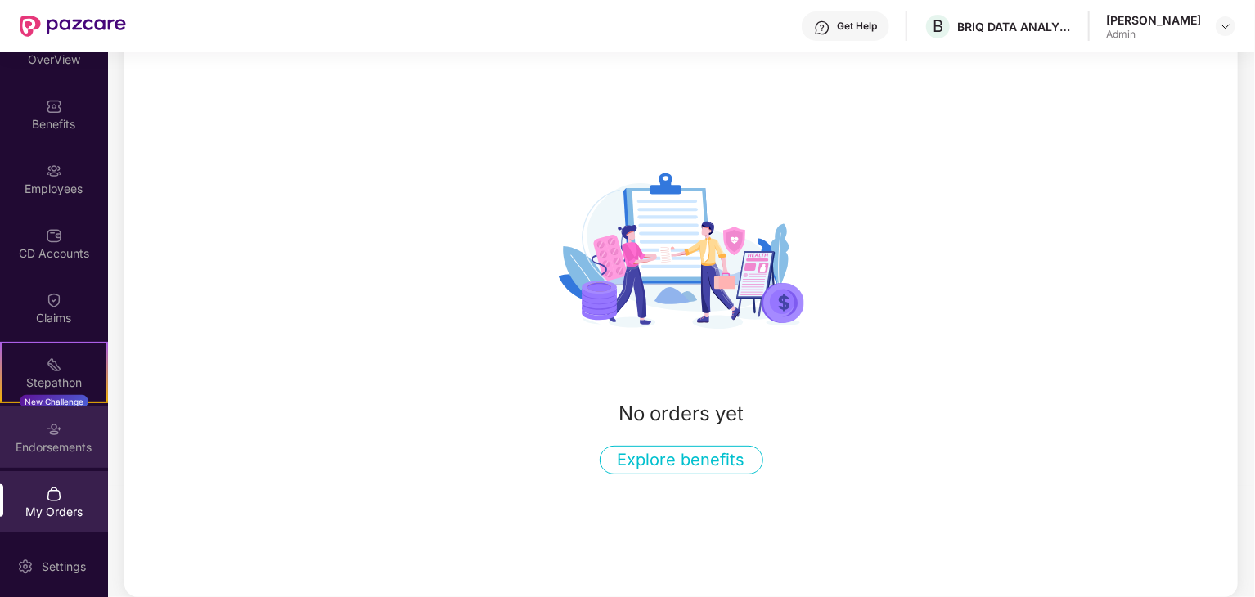
click at [38, 429] on div "Endorsements" at bounding box center [54, 436] width 108 height 61
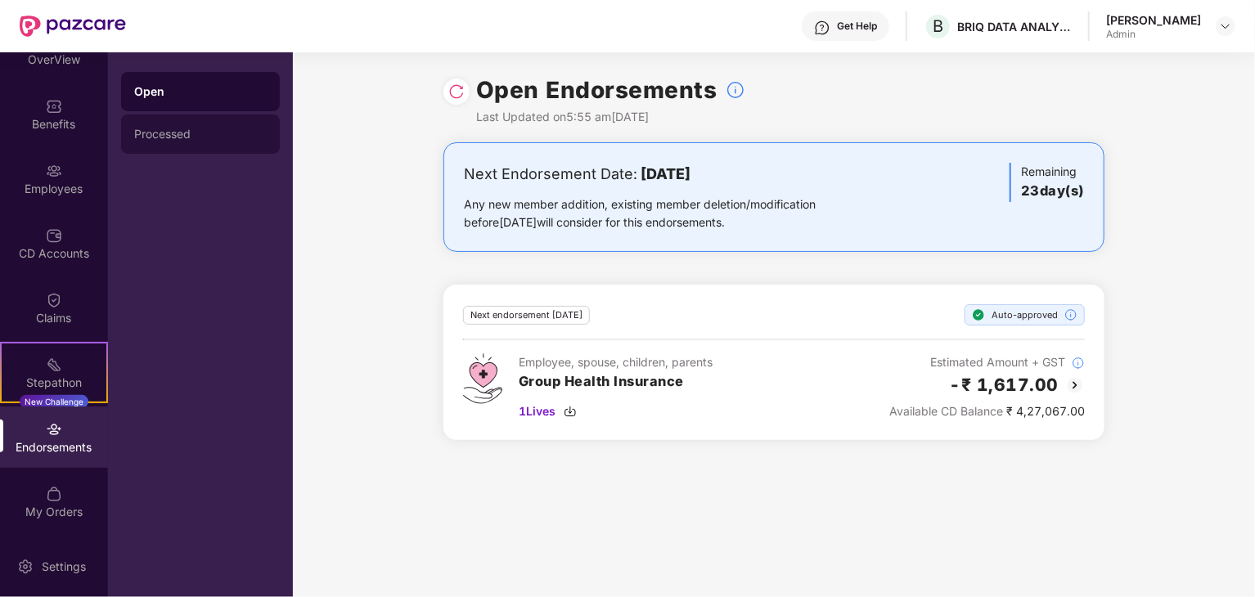
click at [208, 134] on div "Processed" at bounding box center [200, 134] width 132 height 13
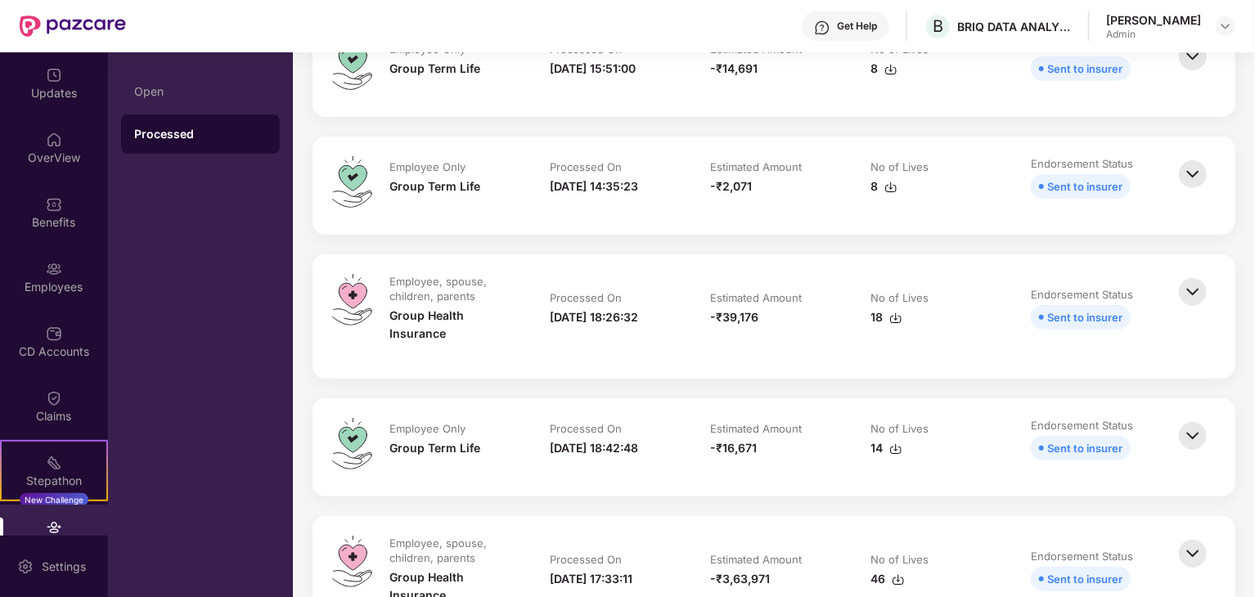
scroll to position [327, 0]
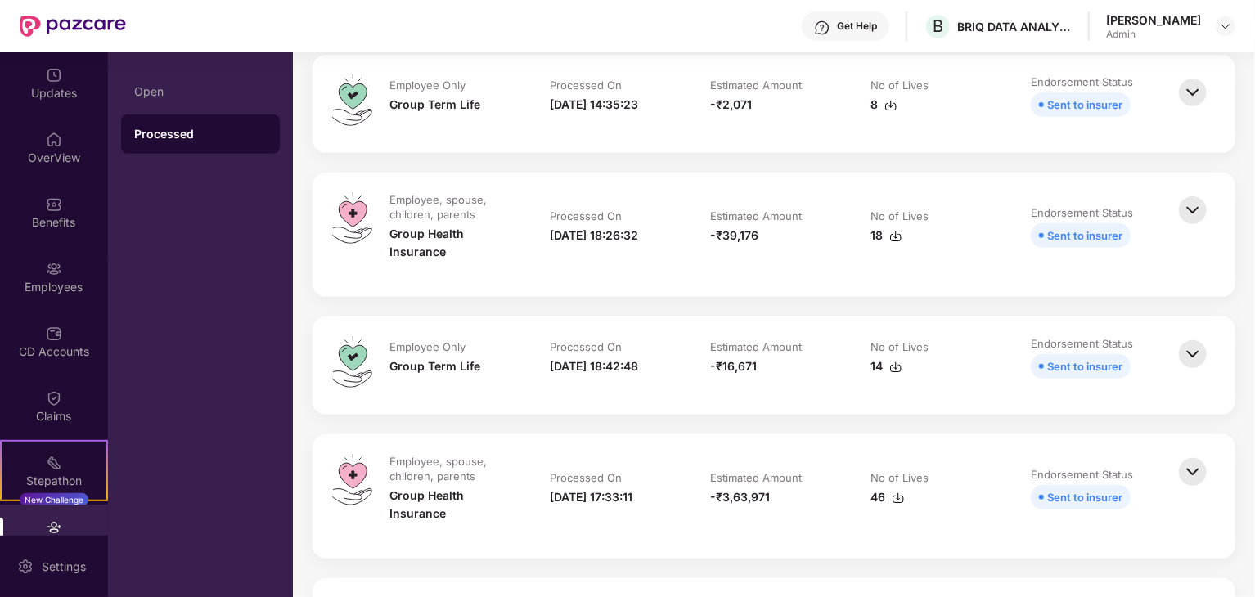
click at [891, 236] on img at bounding box center [895, 236] width 13 height 13
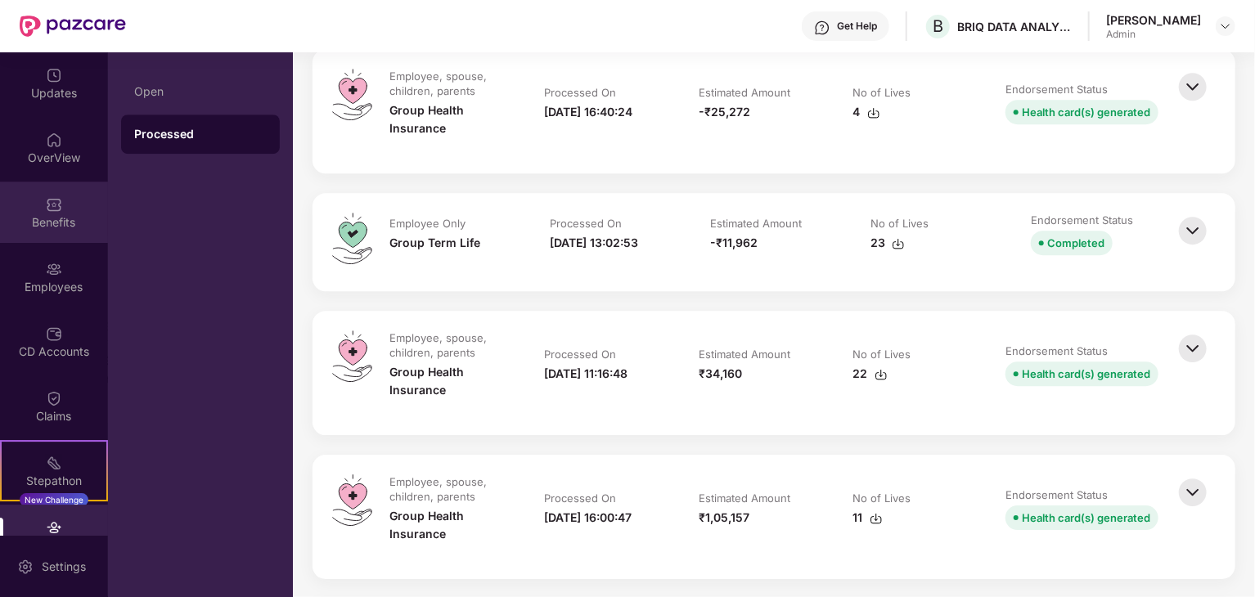
scroll to position [2372, 0]
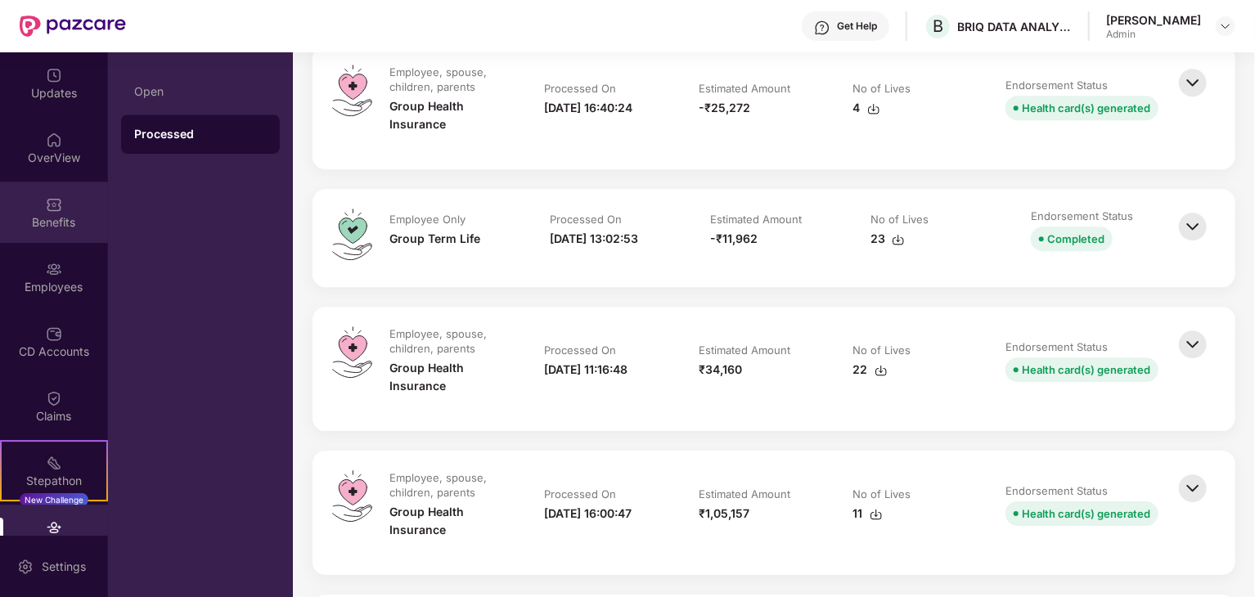
click at [64, 214] on div "Benefits" at bounding box center [54, 222] width 108 height 16
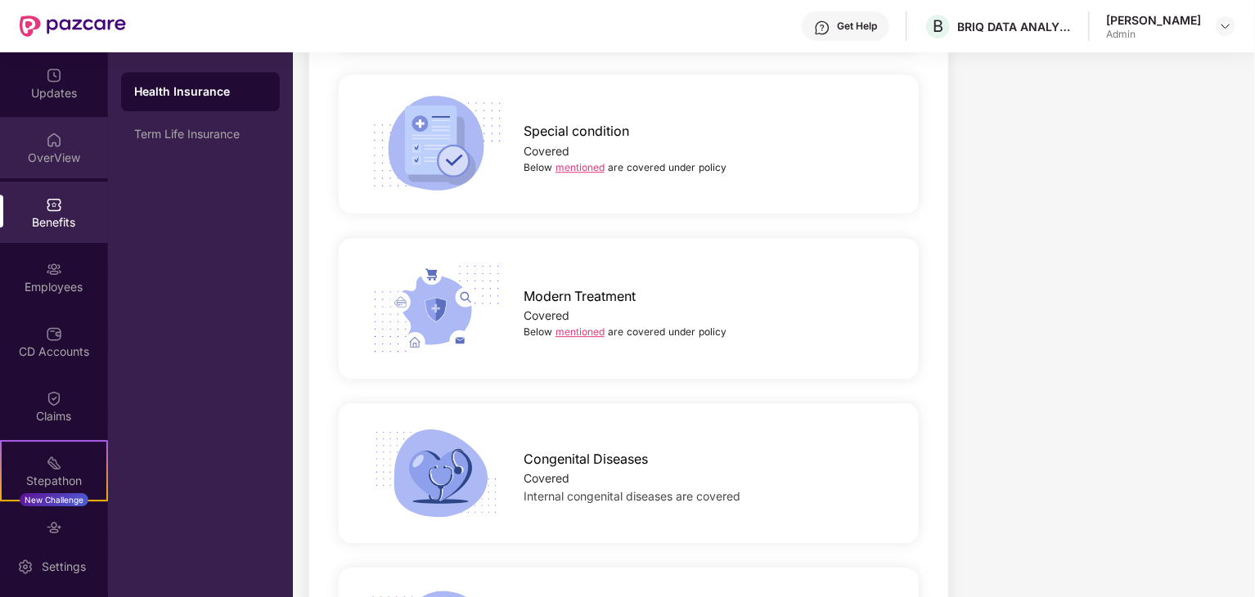
click at [46, 141] on img at bounding box center [54, 140] width 16 height 16
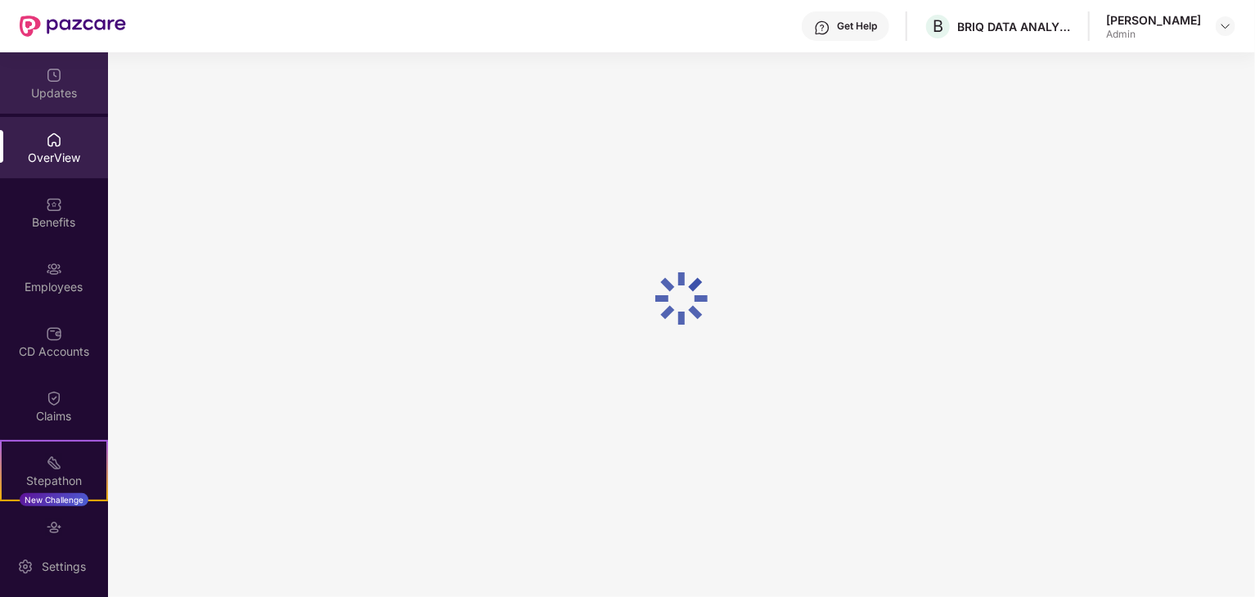
scroll to position [52, 0]
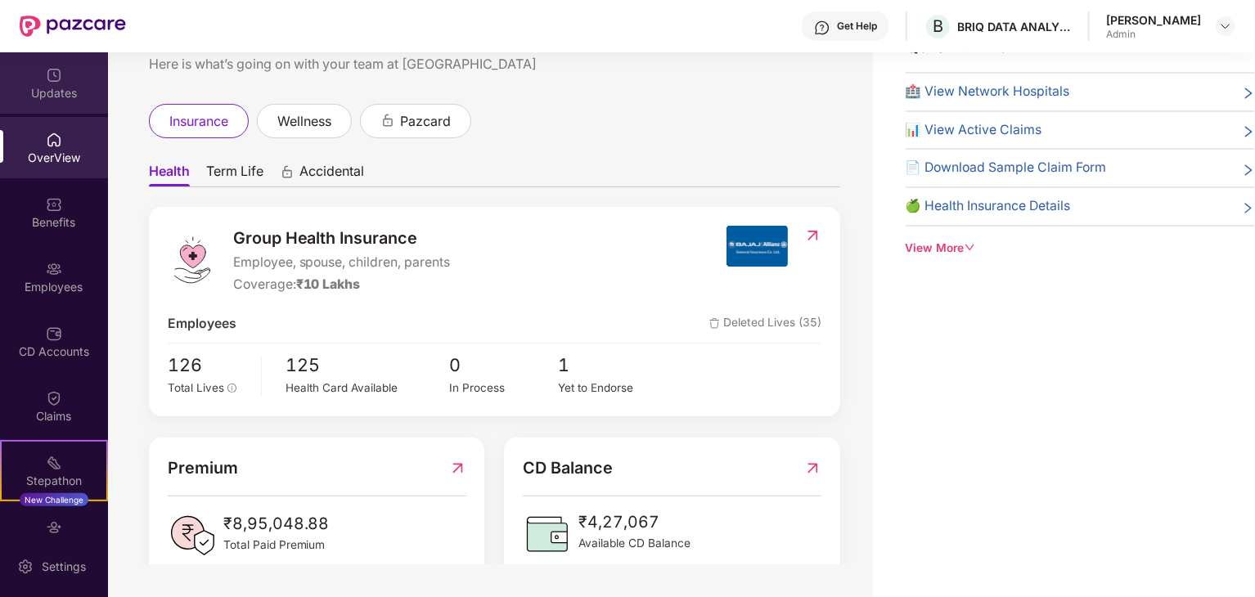
click at [52, 94] on div "Updates" at bounding box center [54, 93] width 108 height 16
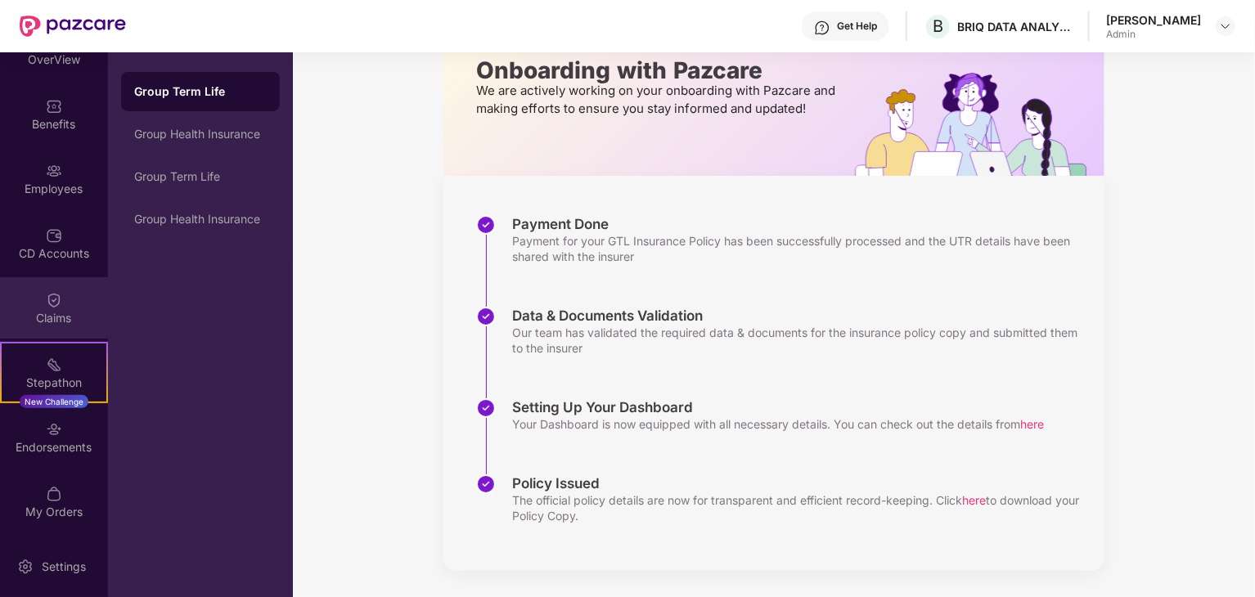
scroll to position [98, 0]
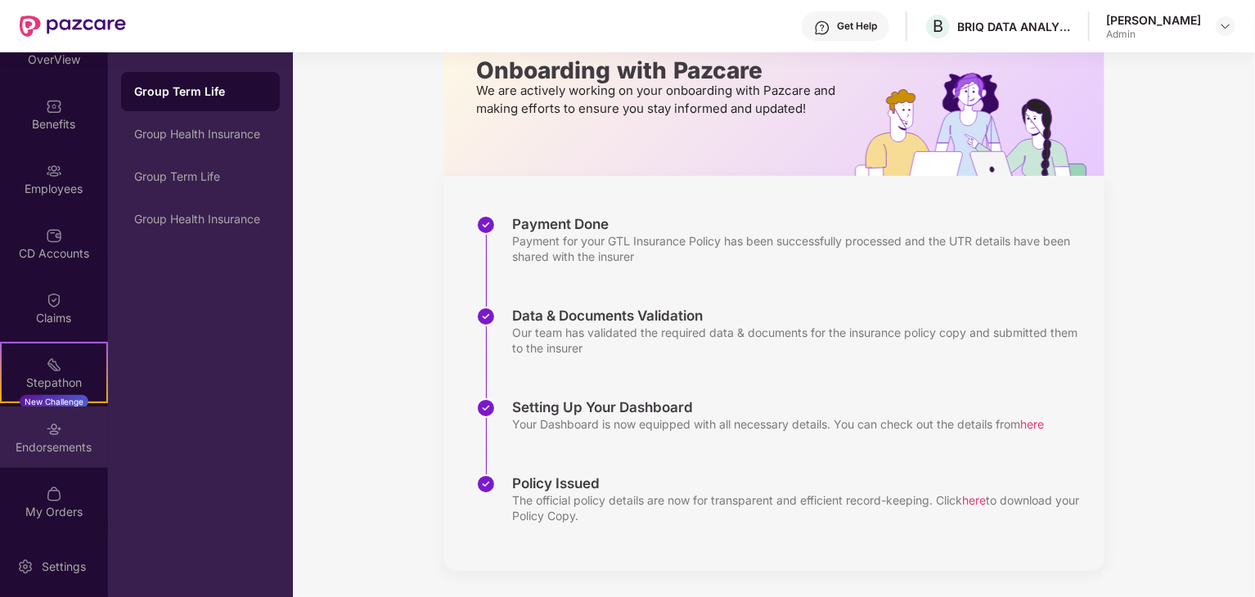
click at [56, 435] on img at bounding box center [54, 429] width 16 height 16
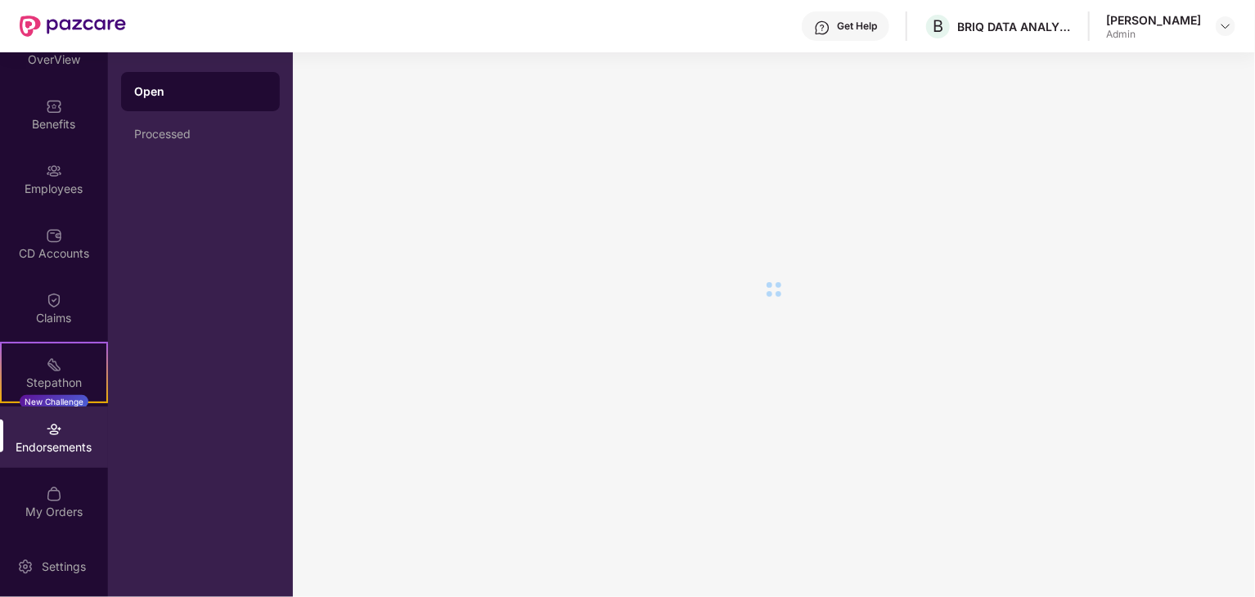
scroll to position [0, 0]
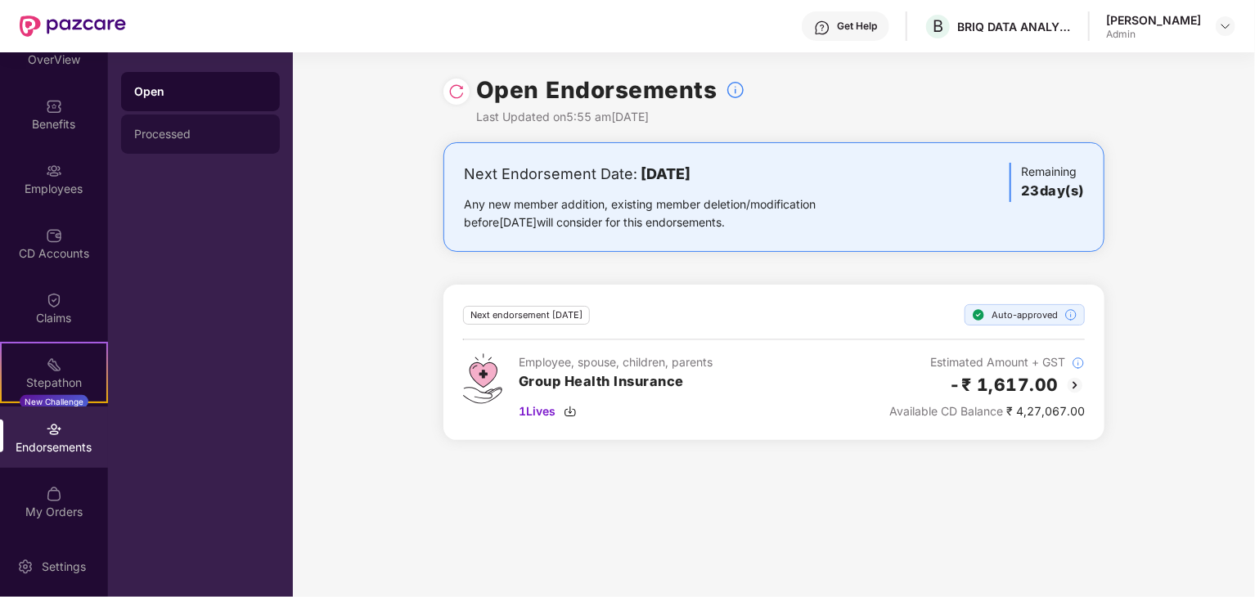
click at [175, 144] on div "Processed" at bounding box center [200, 134] width 159 height 39
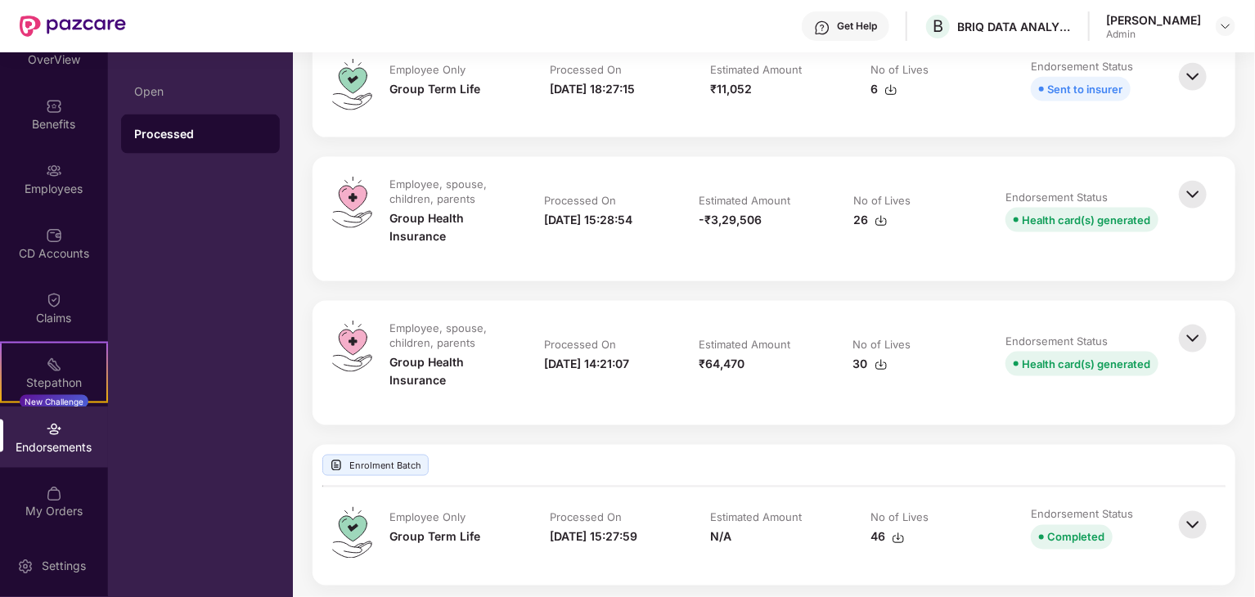
scroll to position [1227, 0]
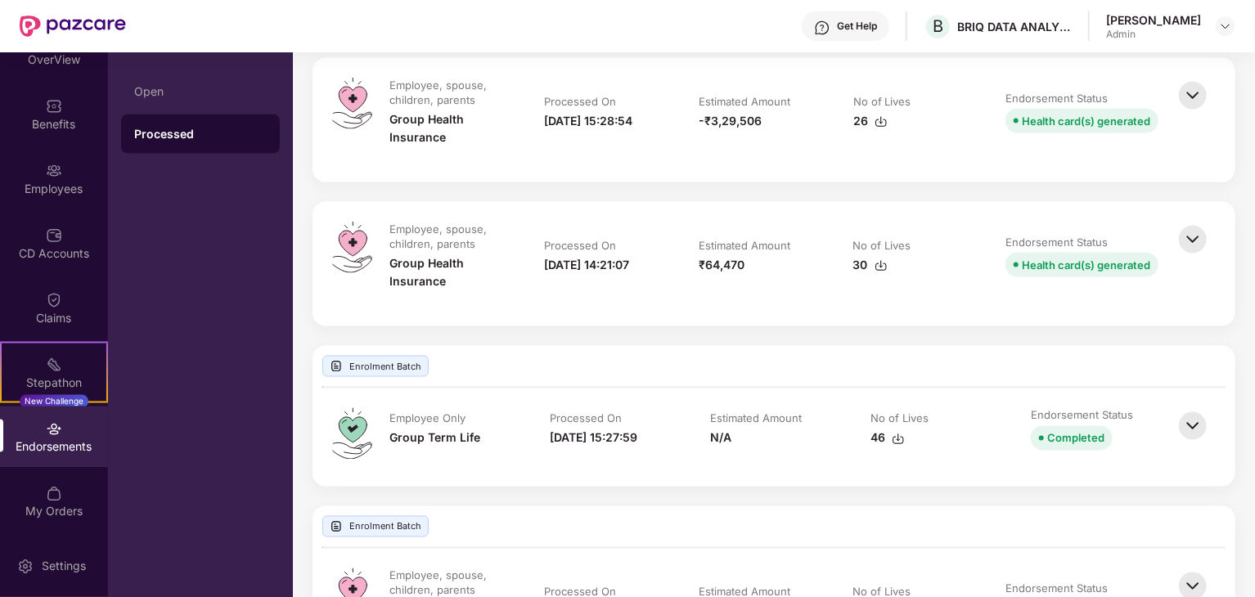
click at [877, 270] on img at bounding box center [880, 265] width 13 height 13
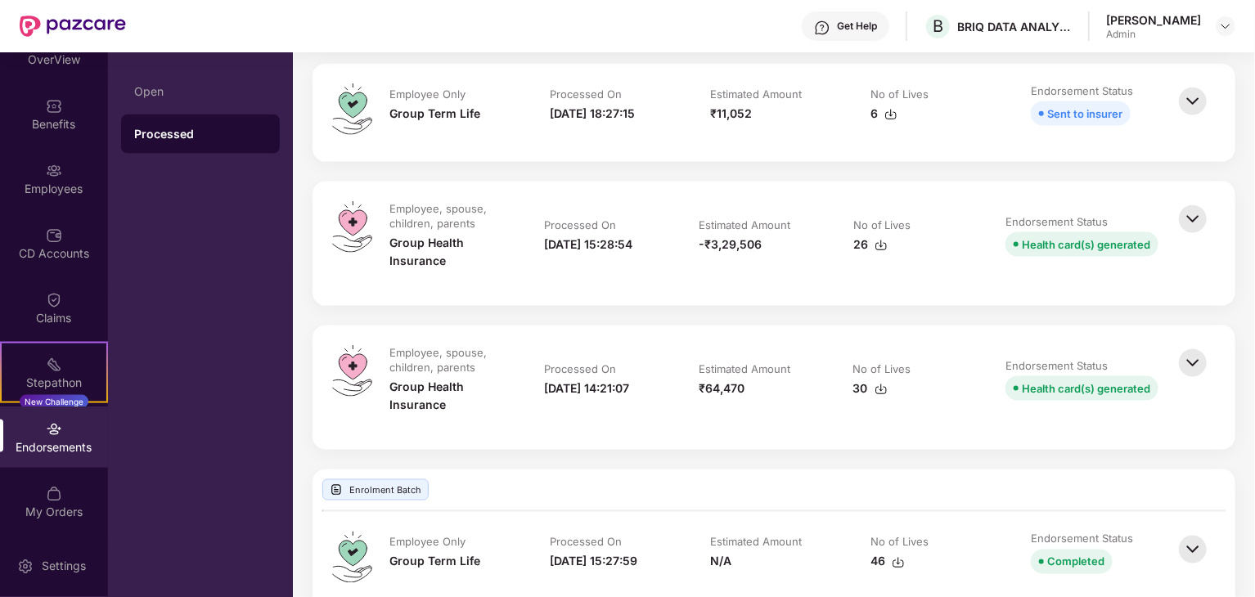
scroll to position [981, 0]
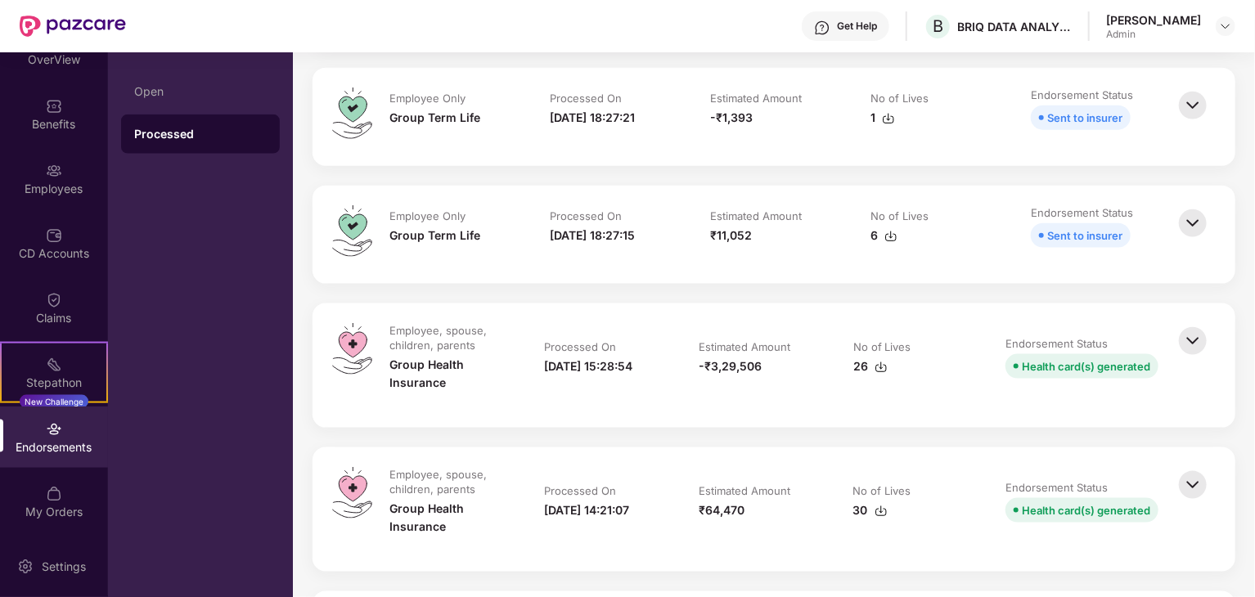
click at [876, 370] on img at bounding box center [880, 367] width 13 height 13
drag, startPoint x: 542, startPoint y: 357, endPoint x: 600, endPoint y: 375, distance: 60.8
click at [600, 375] on td "Processed On [DATE] 15:28:54" at bounding box center [605, 365] width 155 height 85
click at [654, 411] on div "Employee, spouse, children, parents Group Health Insurance Processed On [DATE] …" at bounding box center [773, 365] width 923 height 124
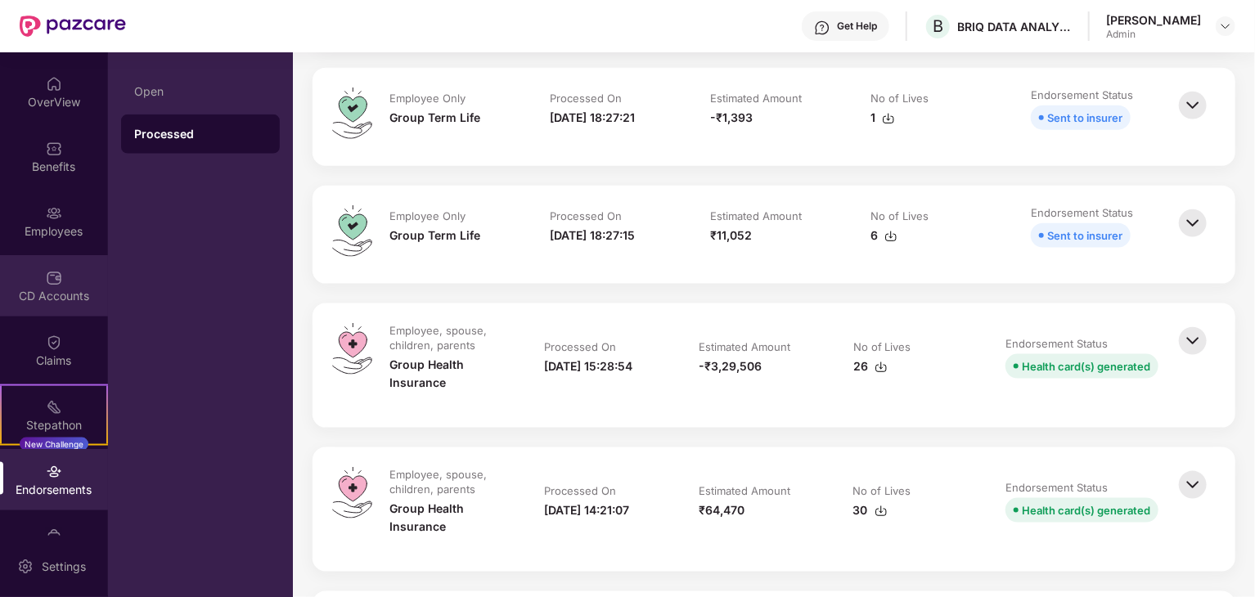
scroll to position [16, 0]
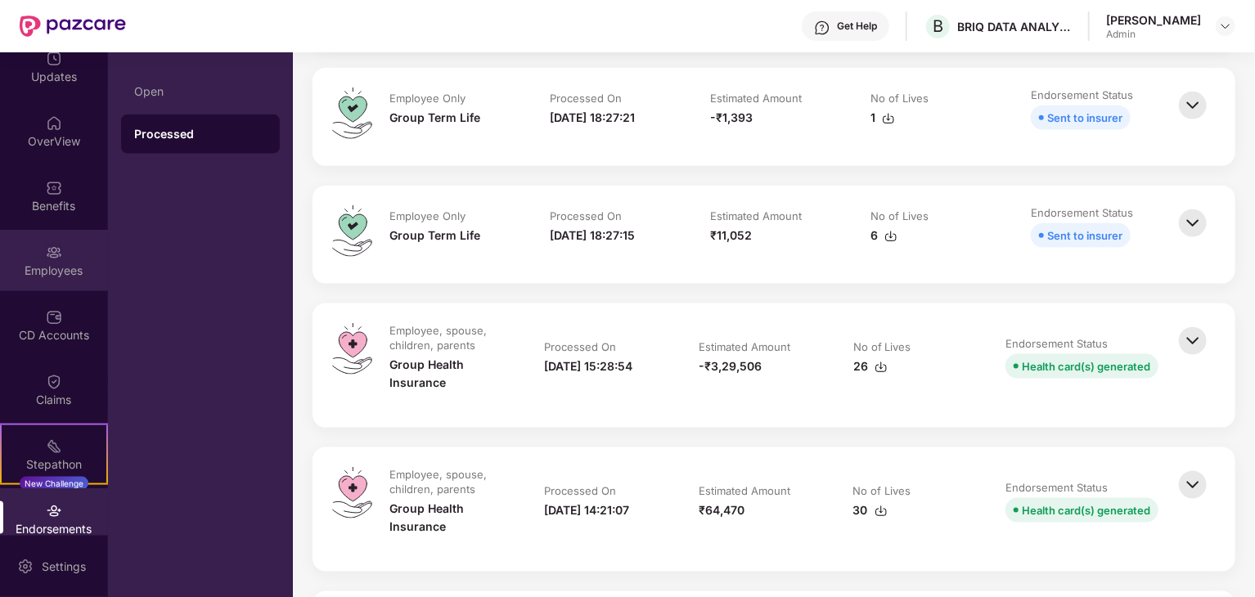
click at [56, 272] on div "Employees" at bounding box center [54, 271] width 108 height 16
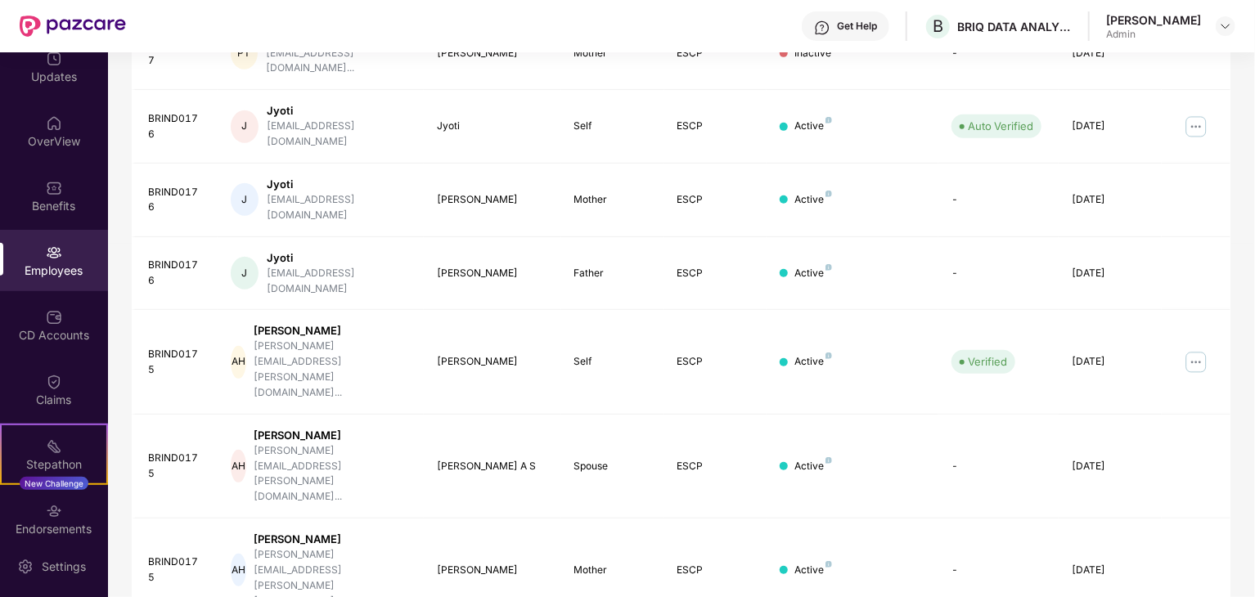
click at [307, 237] on td "J Jyoti [EMAIL_ADDRESS][DOMAIN_NAME]" at bounding box center [321, 274] width 206 height 74
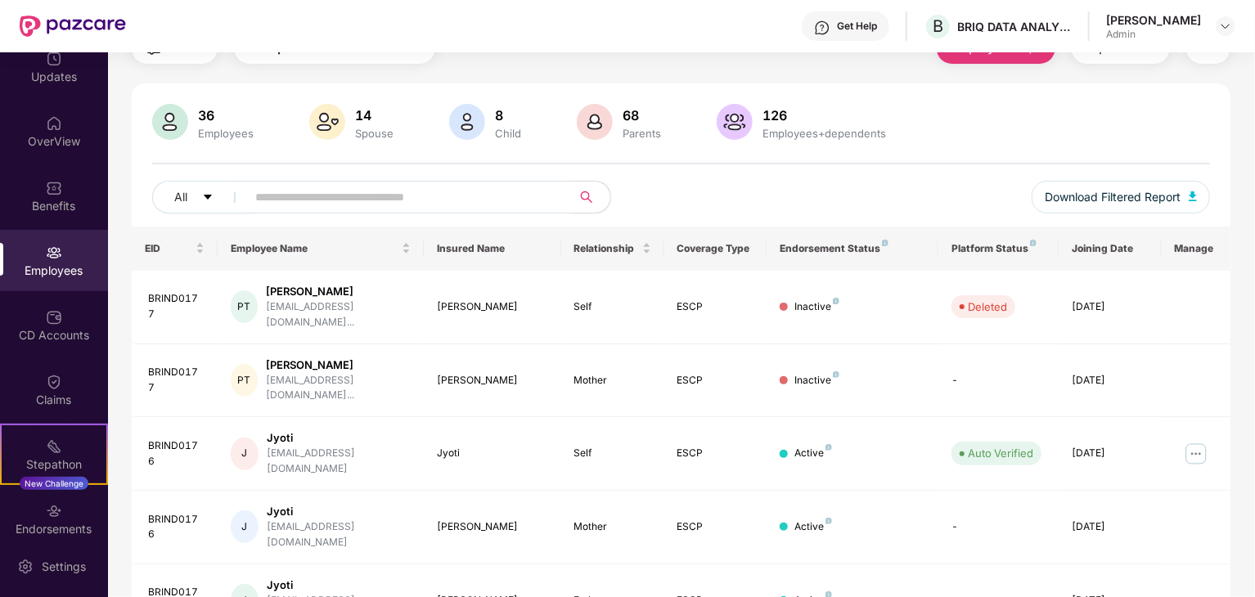
click at [329, 202] on input "text" at bounding box center [402, 197] width 294 height 25
paste input "*******"
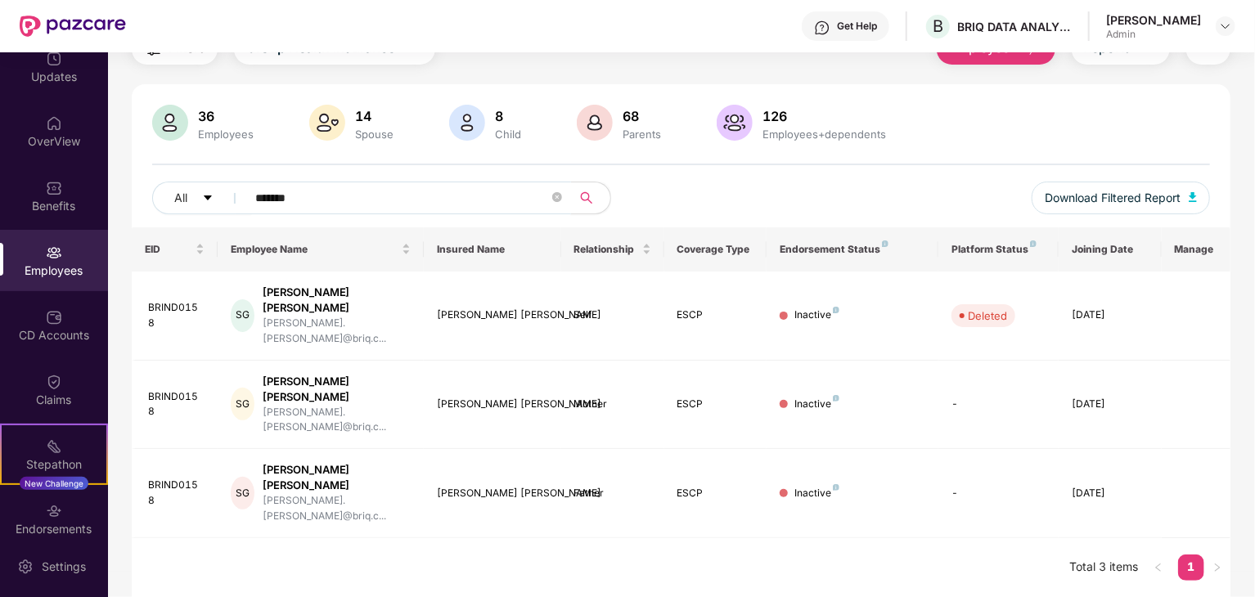
scroll to position [52, 0]
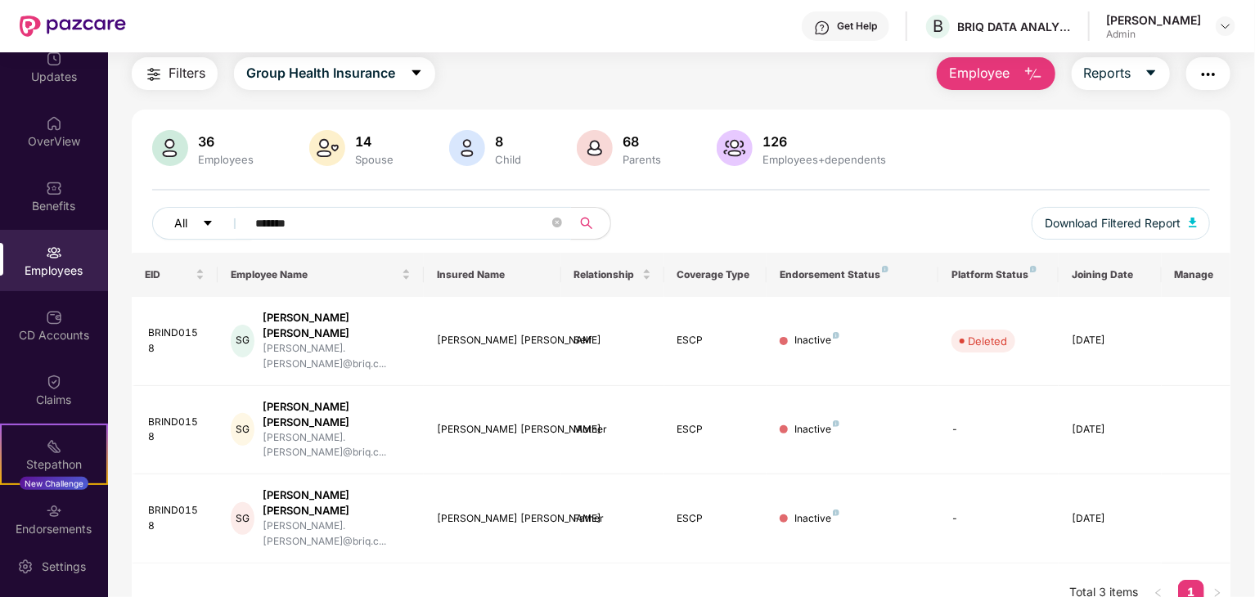
click at [220, 227] on div "All *******" at bounding box center [416, 223] width 528 height 33
paste input "text"
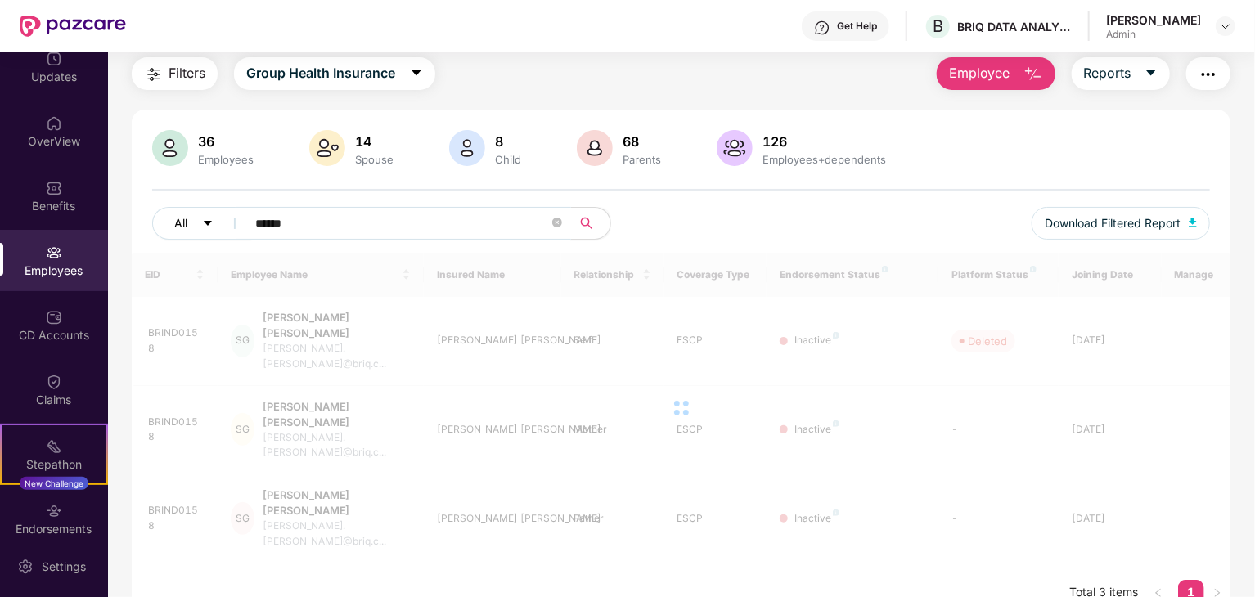
scroll to position [79, 0]
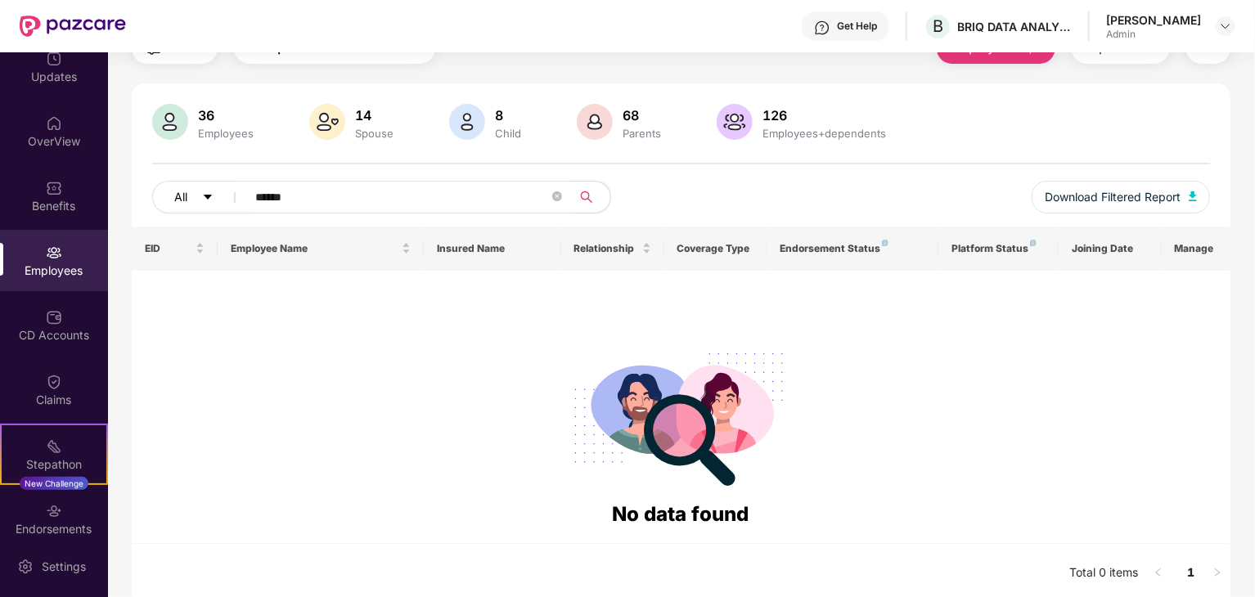
drag, startPoint x: 304, startPoint y: 204, endPoint x: 222, endPoint y: 198, distance: 82.0
click at [222, 198] on div "All ******" at bounding box center [416, 197] width 528 height 33
paste input "***"
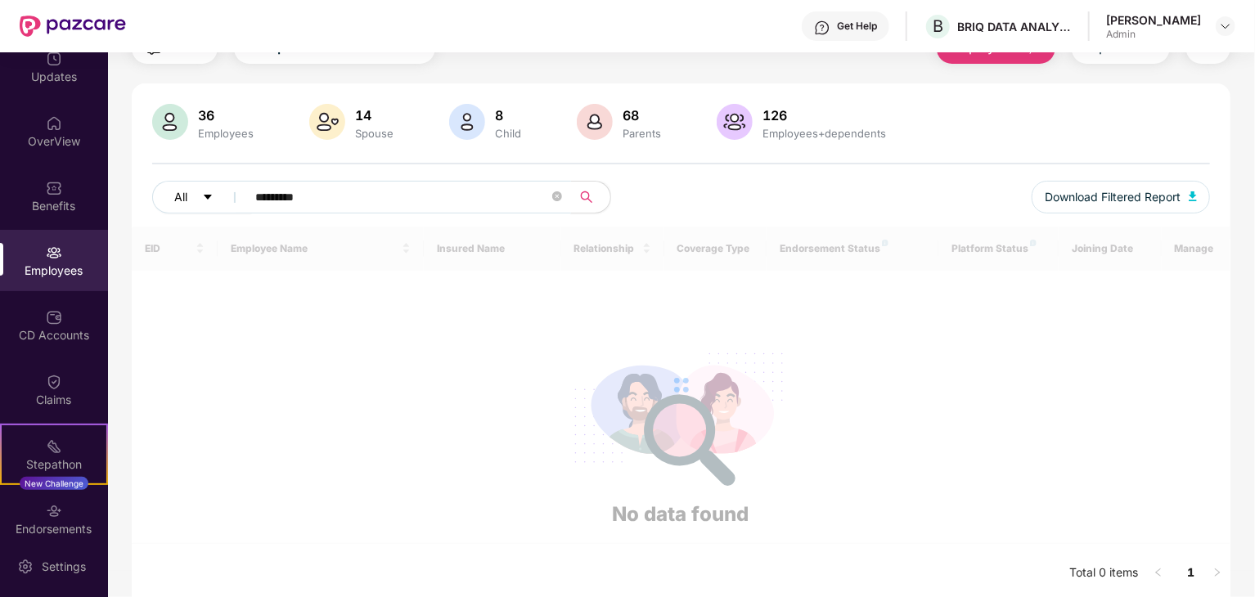
type input "*********"
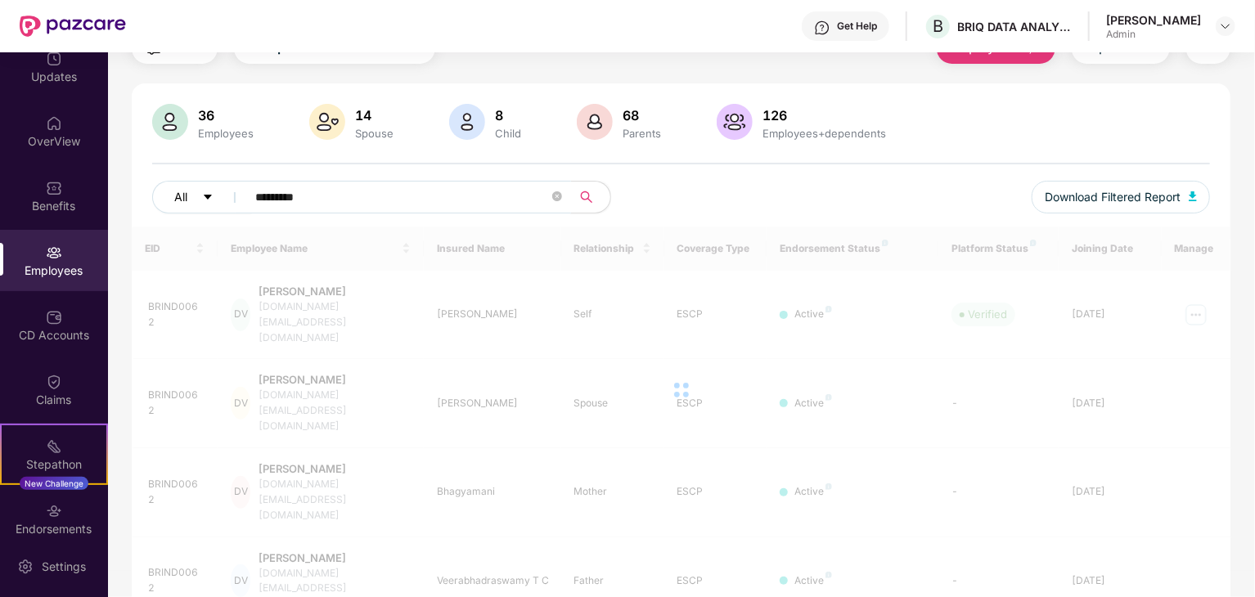
scroll to position [52, 0]
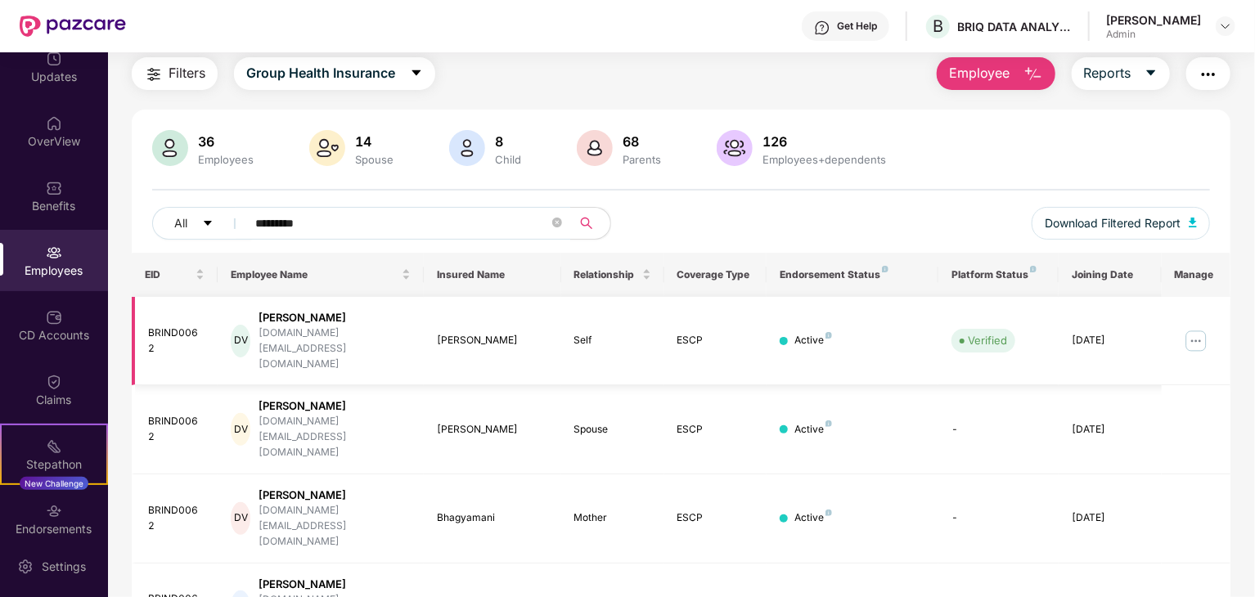
click at [1195, 328] on img at bounding box center [1196, 341] width 26 height 26
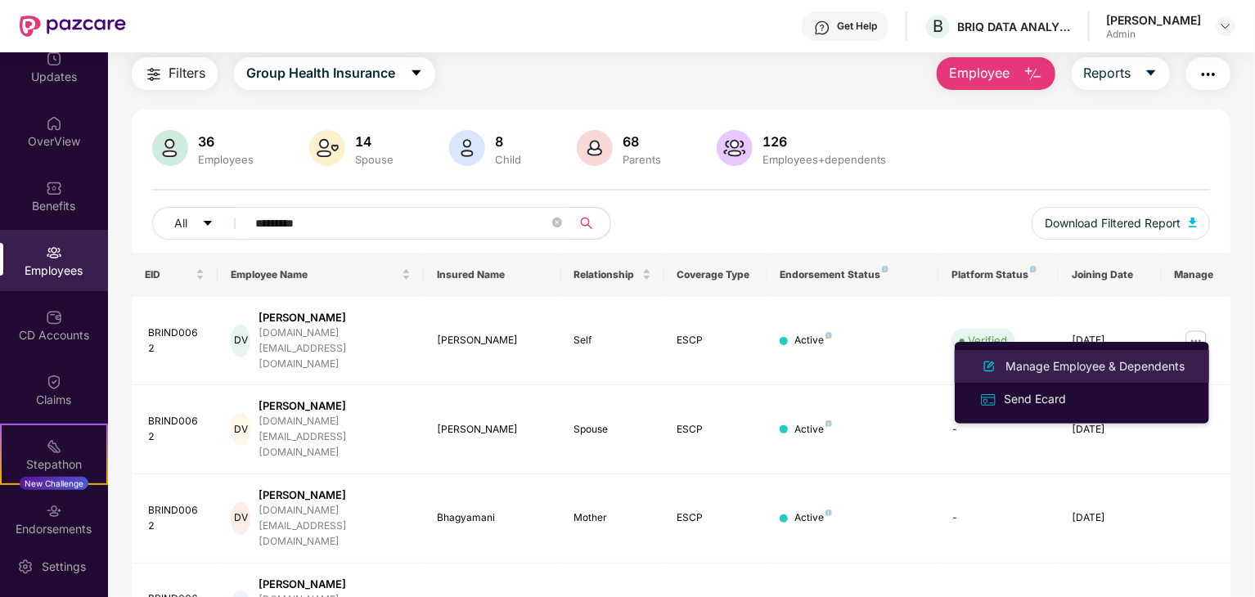
click at [1042, 370] on div "Manage Employee & Dependents" at bounding box center [1095, 366] width 186 height 18
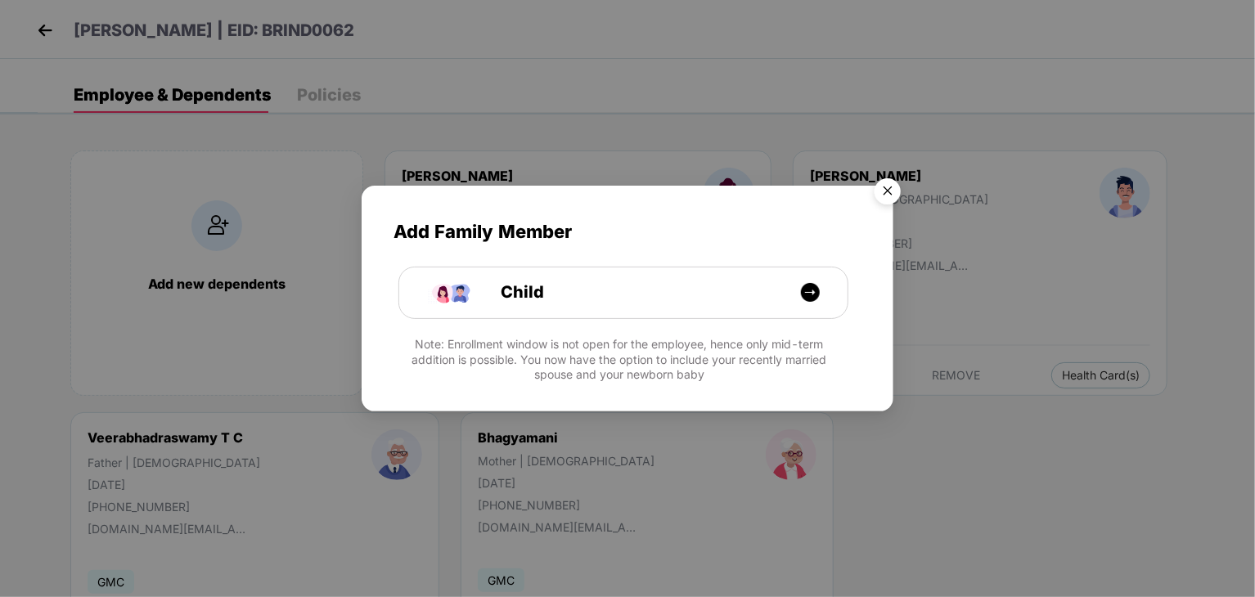
click at [882, 178] on img "Close" at bounding box center [887, 194] width 46 height 46
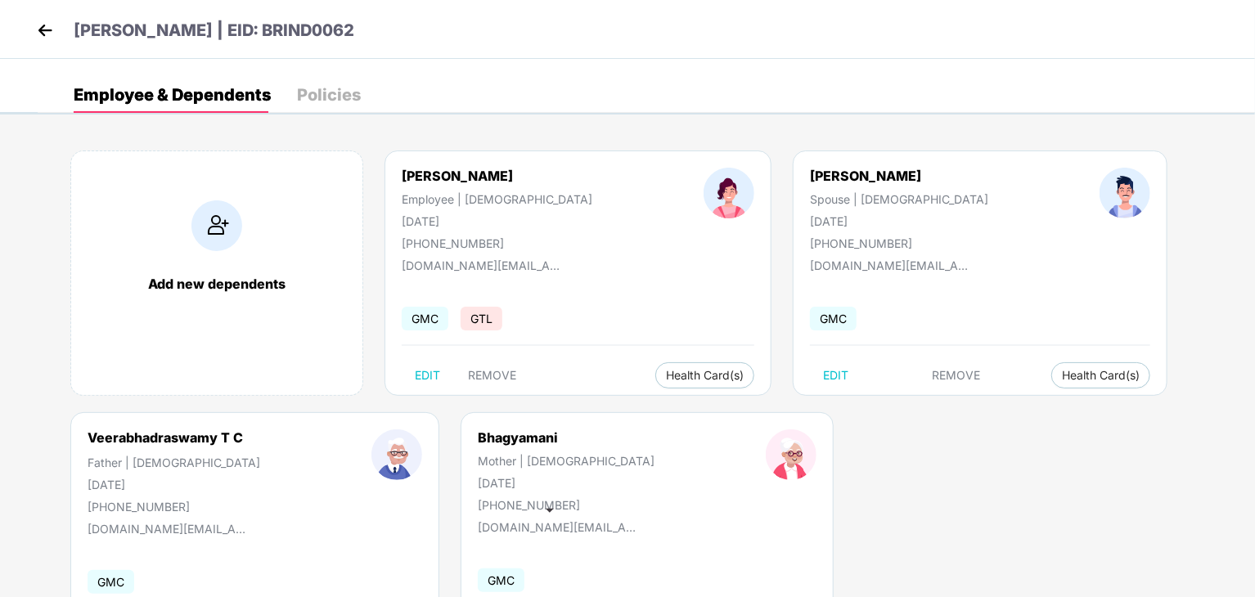
click at [43, 30] on img at bounding box center [45, 30] width 25 height 25
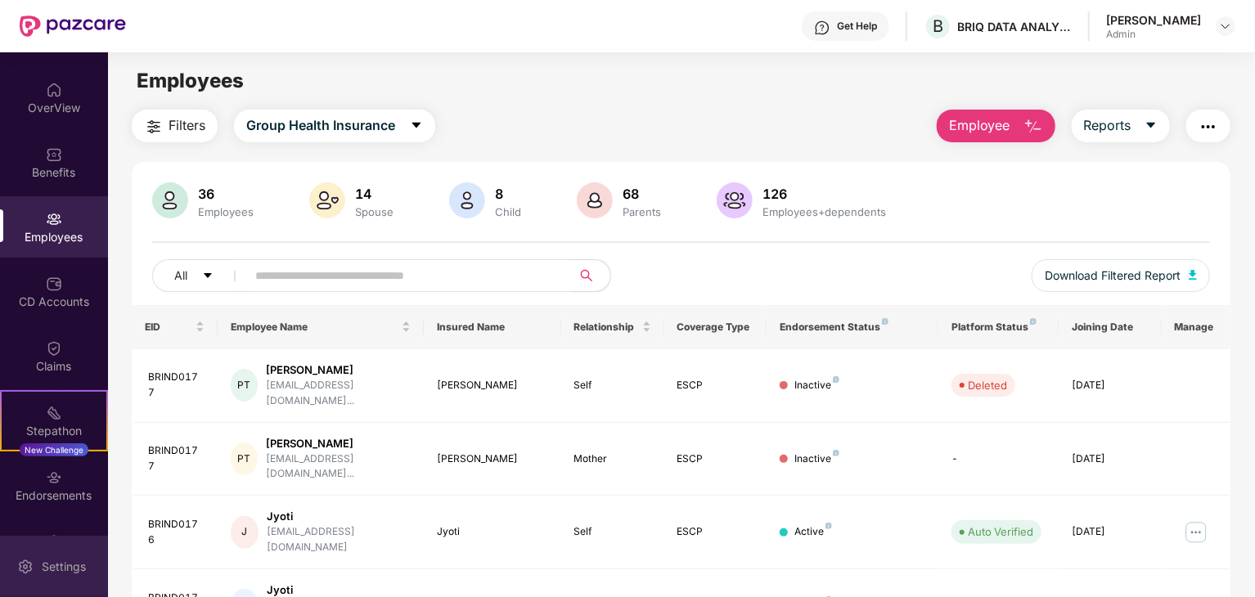
scroll to position [98, 0]
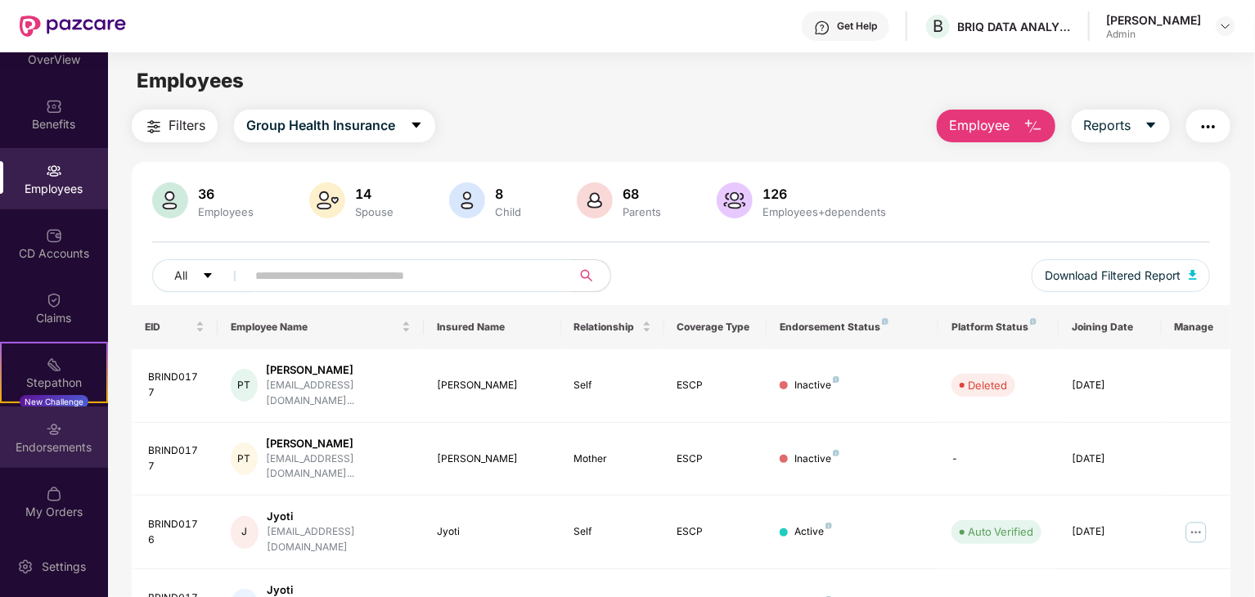
click at [45, 448] on div "Endorsements" at bounding box center [54, 447] width 108 height 16
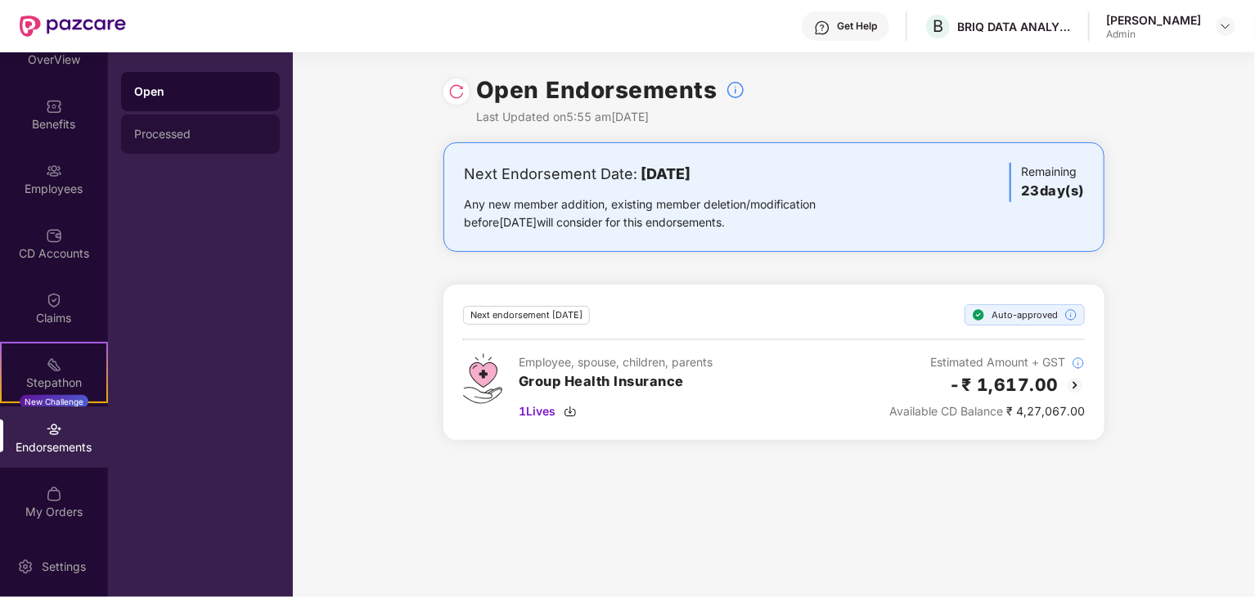
click at [197, 133] on div "Processed" at bounding box center [200, 134] width 132 height 13
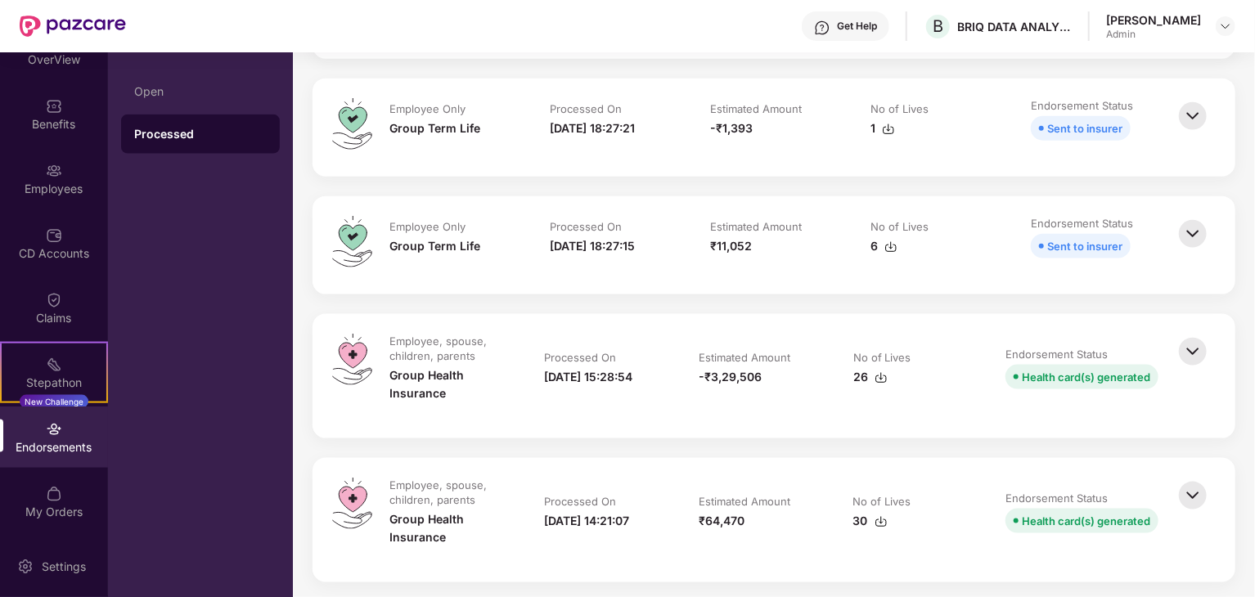
scroll to position [981, 0]
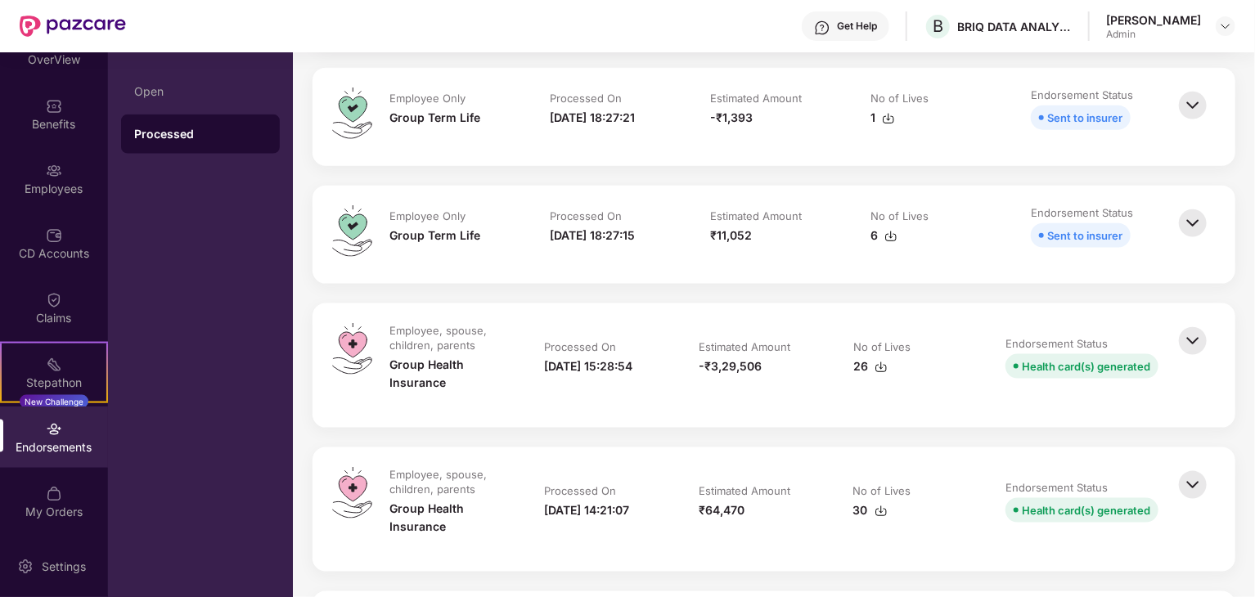
click at [877, 369] on img at bounding box center [880, 367] width 13 height 13
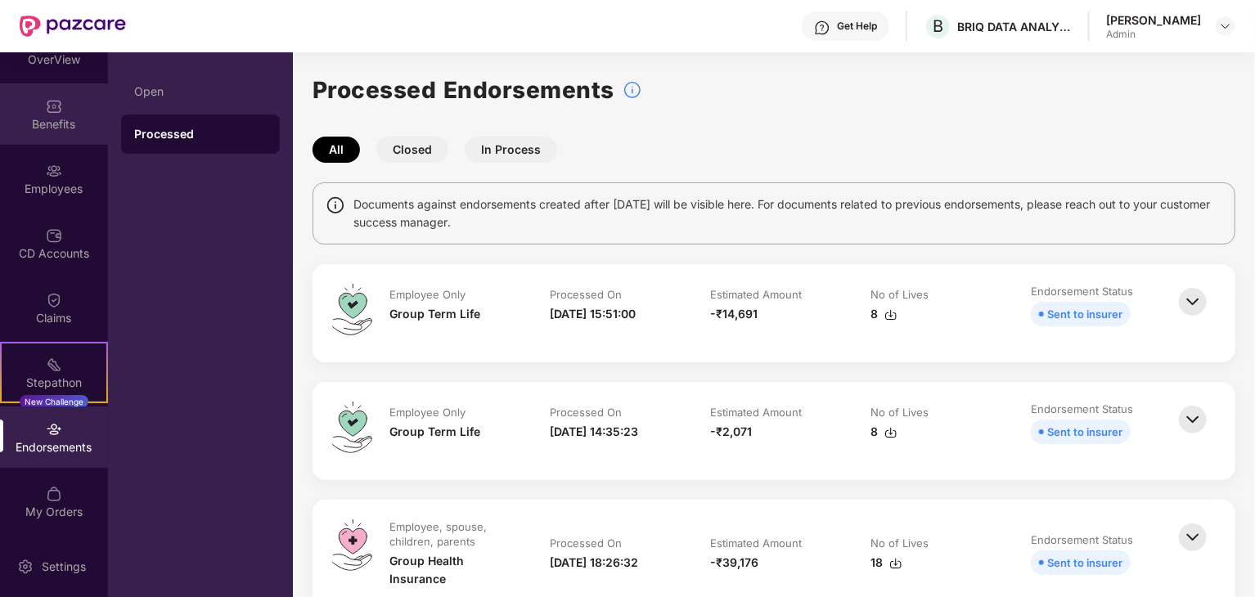
scroll to position [0, 0]
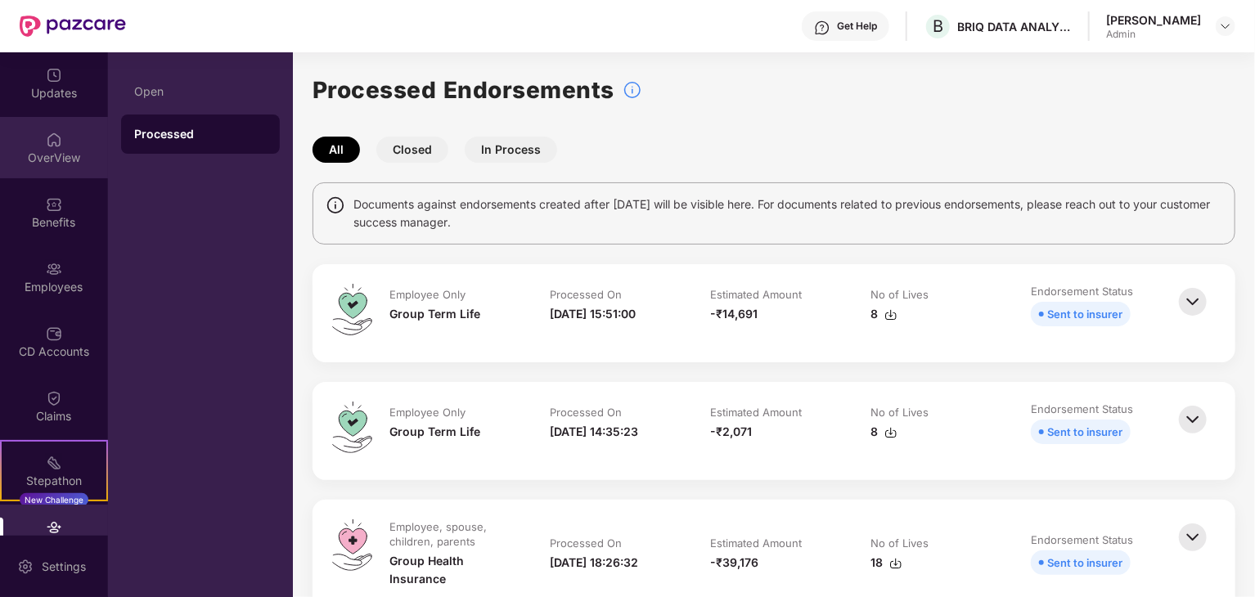
click at [60, 145] on div "OverView" at bounding box center [54, 147] width 108 height 61
